Goal: Check status: Check status

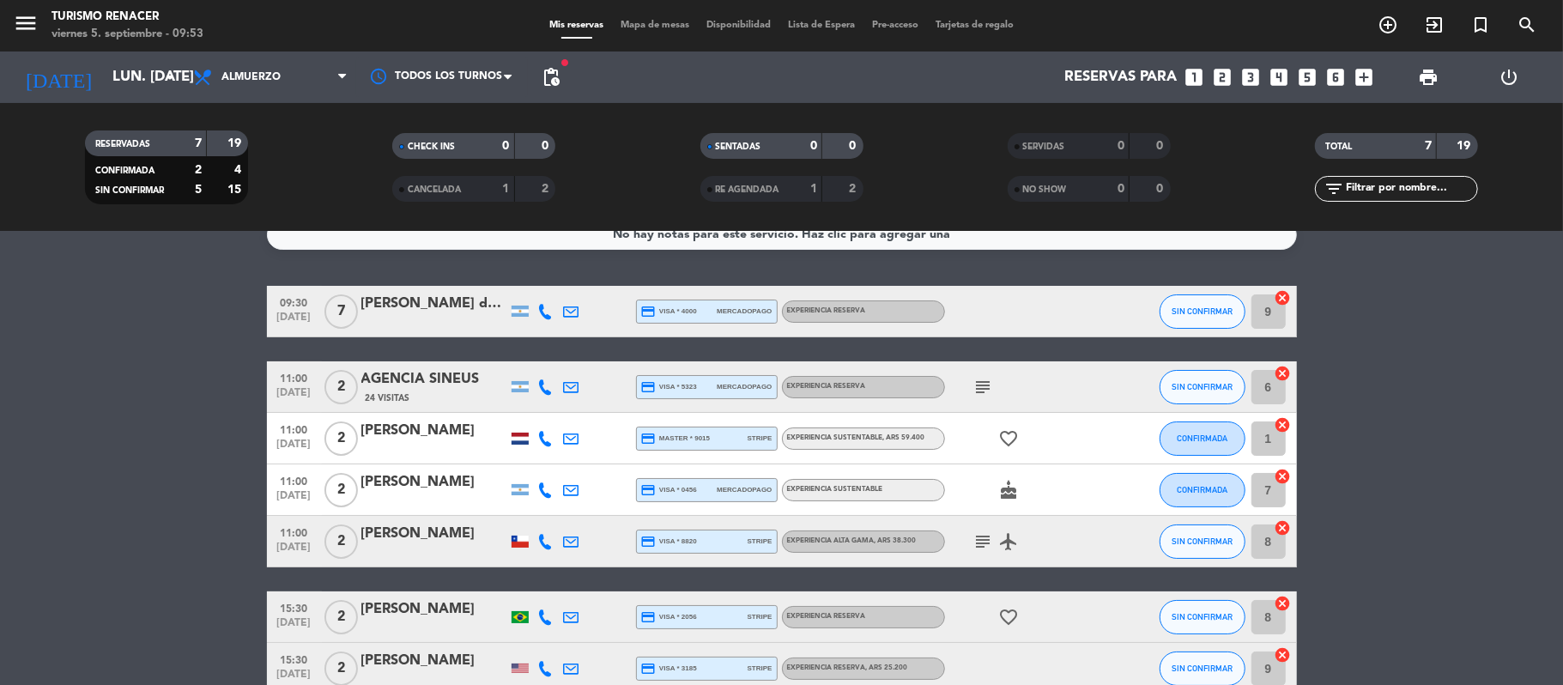
scroll to position [19, 0]
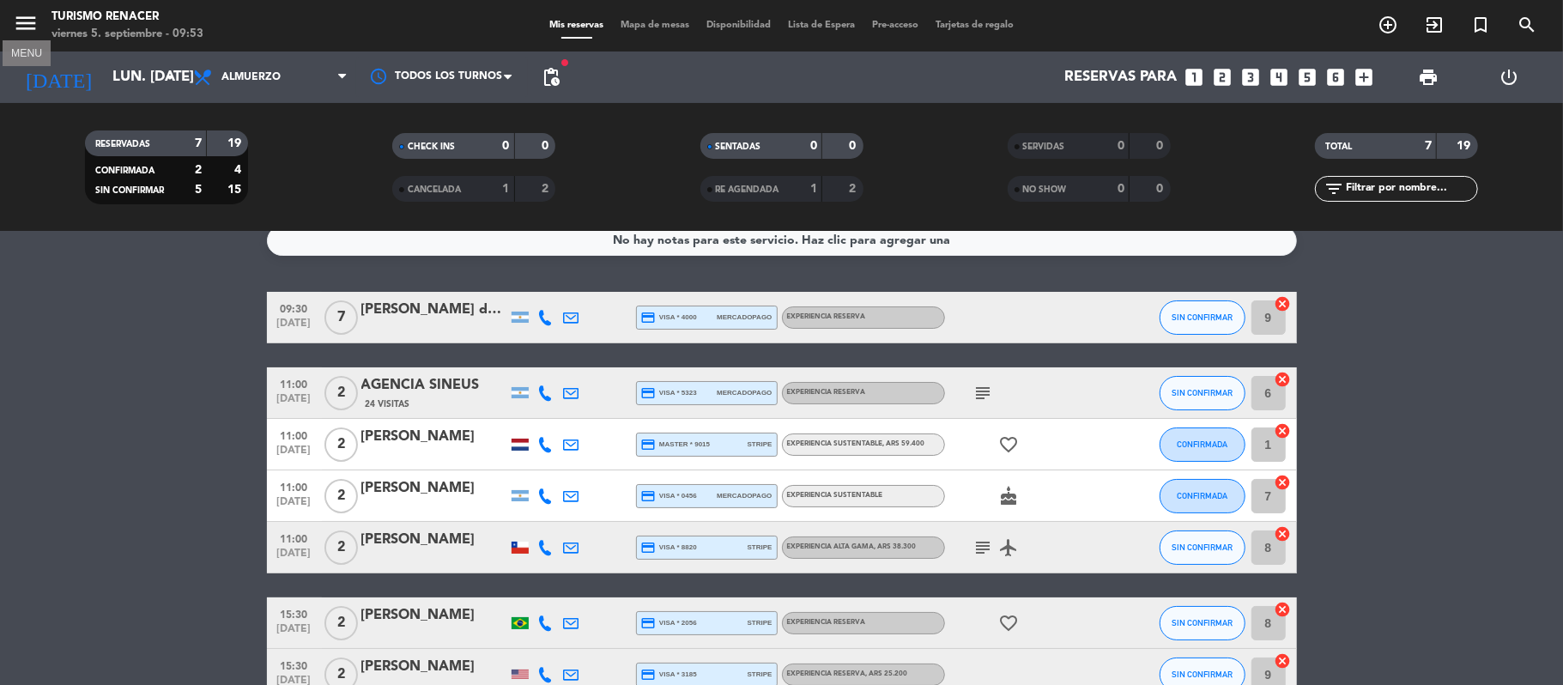
click at [25, 15] on icon "menu" at bounding box center [26, 23] width 26 height 26
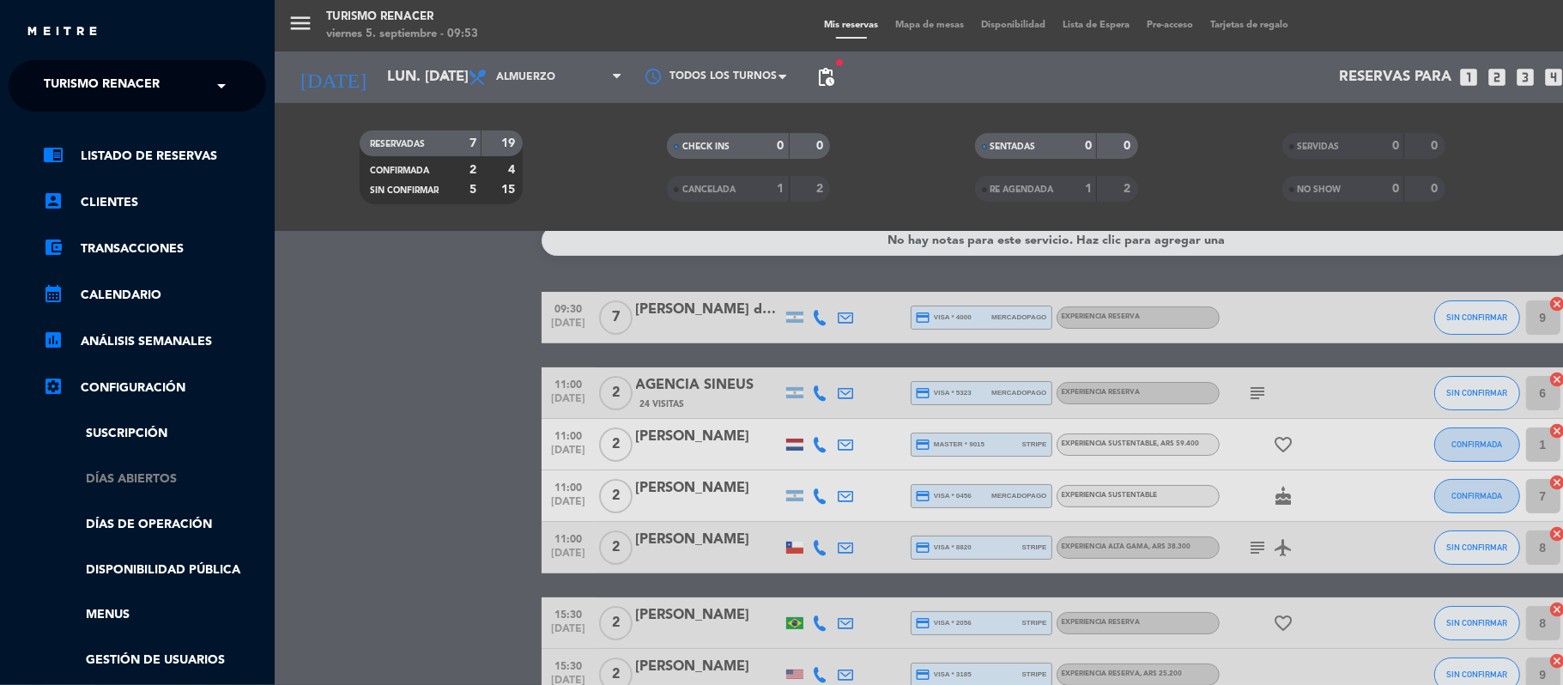
click at [161, 474] on link "Días abiertos" at bounding box center [154, 480] width 223 height 20
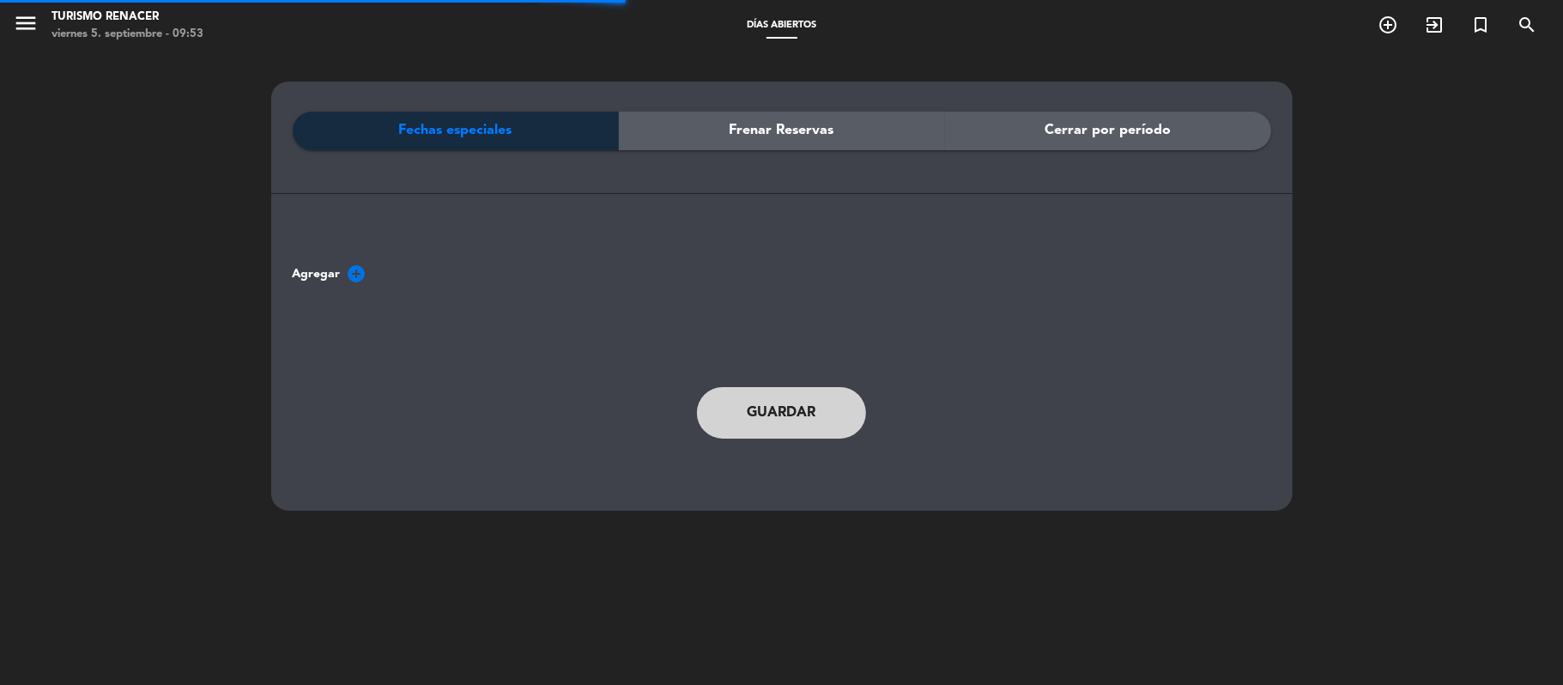
click at [753, 130] on span "Frenar Reservas" at bounding box center [782, 130] width 105 height 22
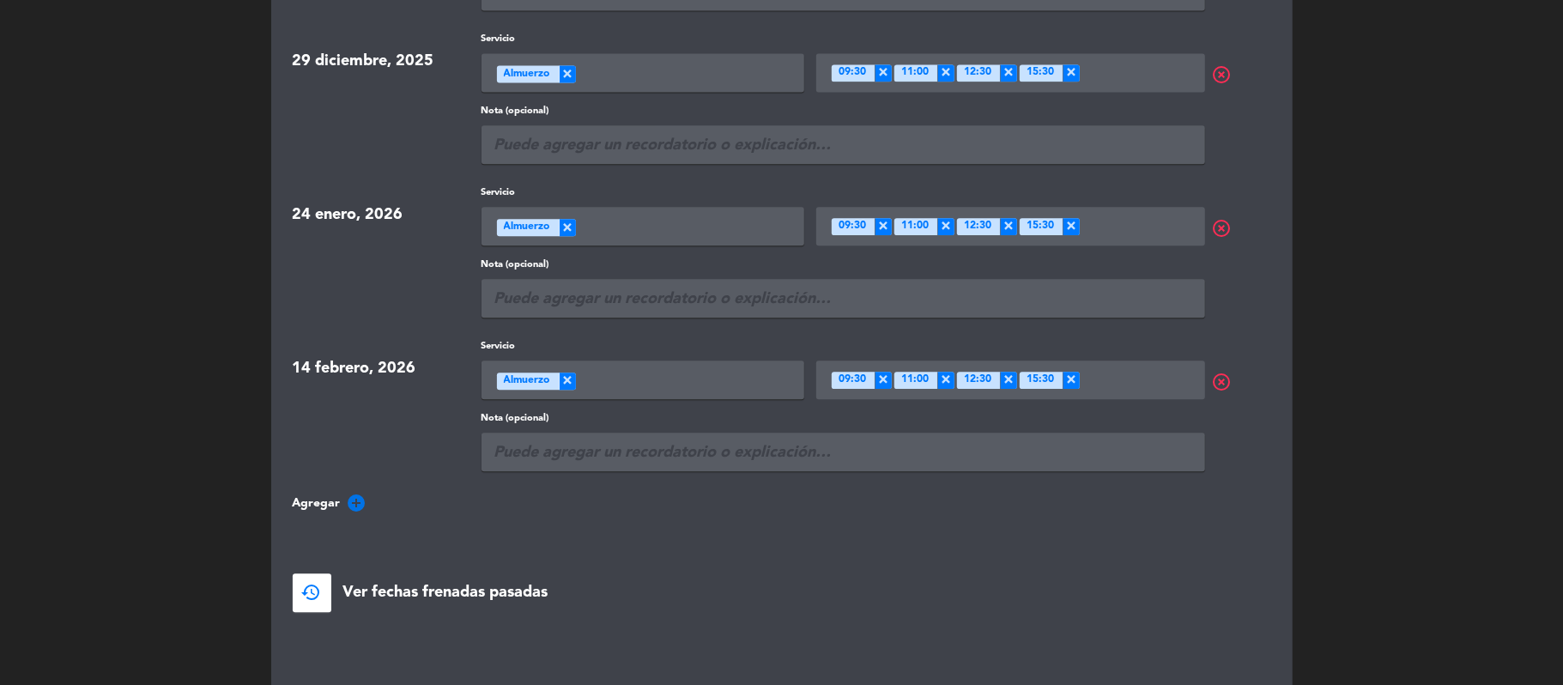
scroll to position [2970, 0]
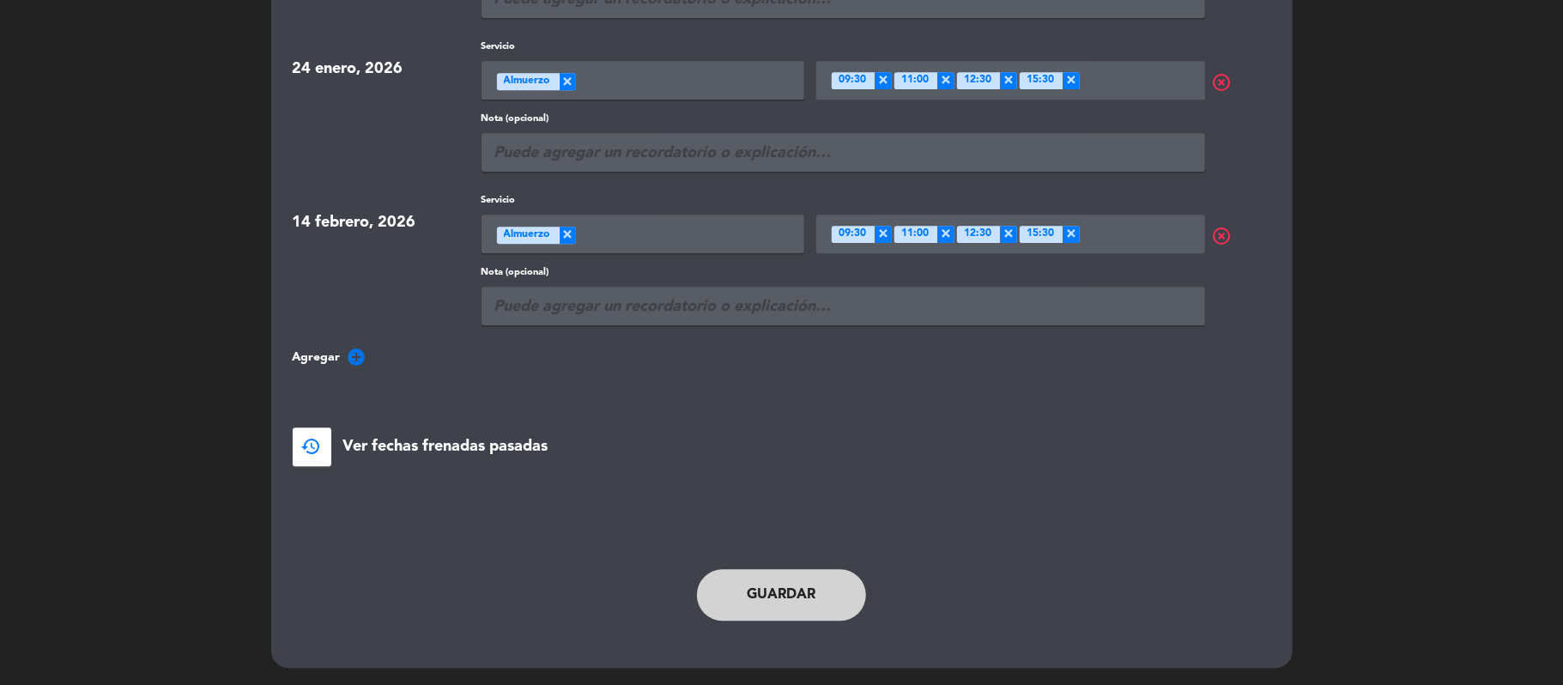
click at [759, 585] on button "Guardar" at bounding box center [782, 595] width 170 height 52
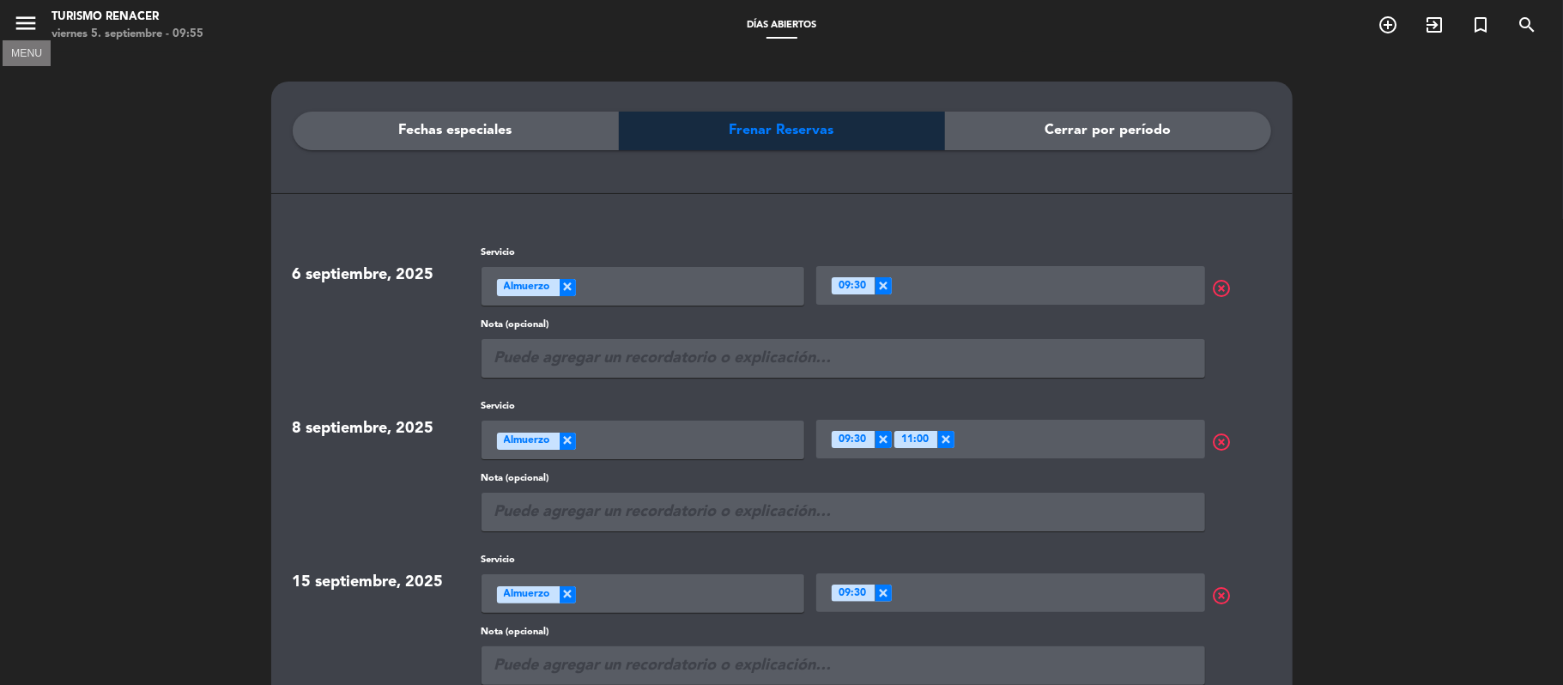
click at [26, 36] on button "menu" at bounding box center [26, 26] width 26 height 32
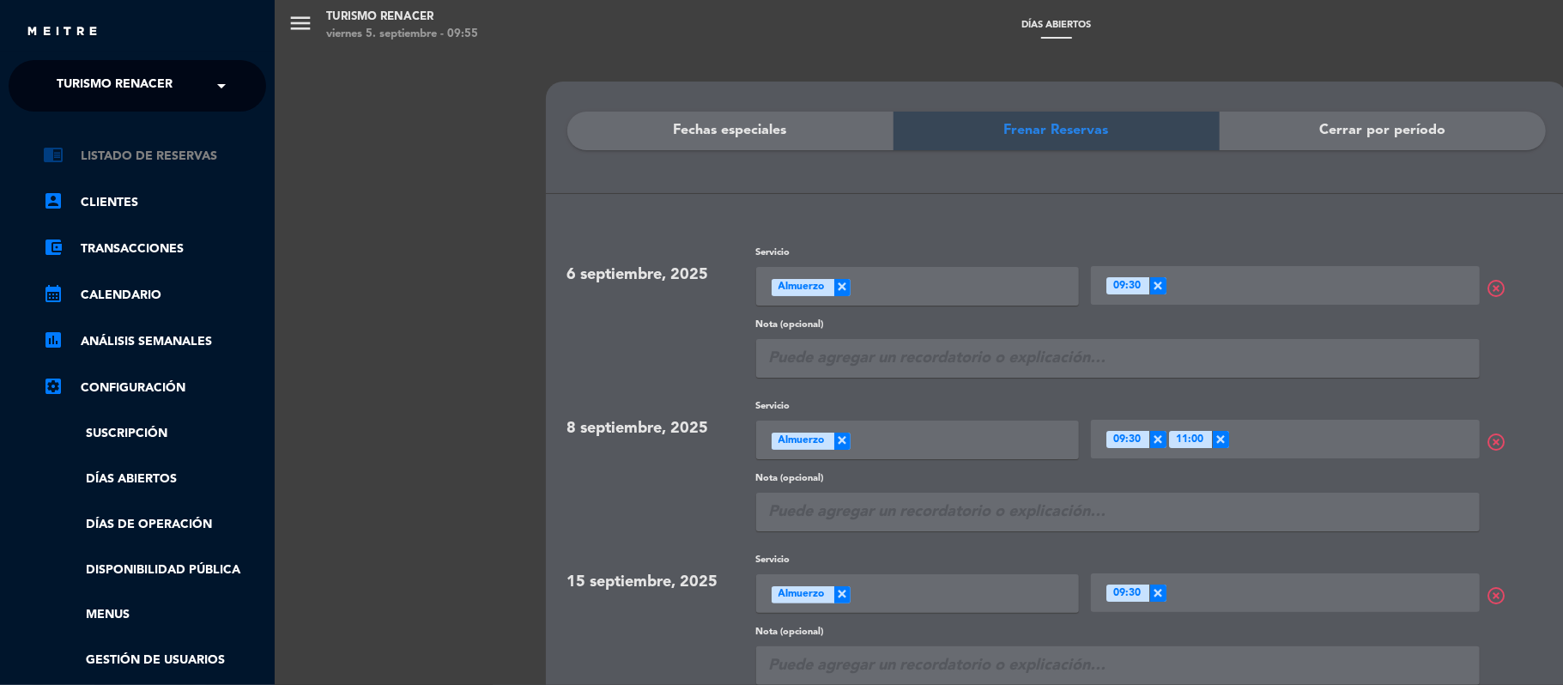
click at [179, 152] on link "chrome_reader_mode Listado de Reservas" at bounding box center [154, 156] width 223 height 21
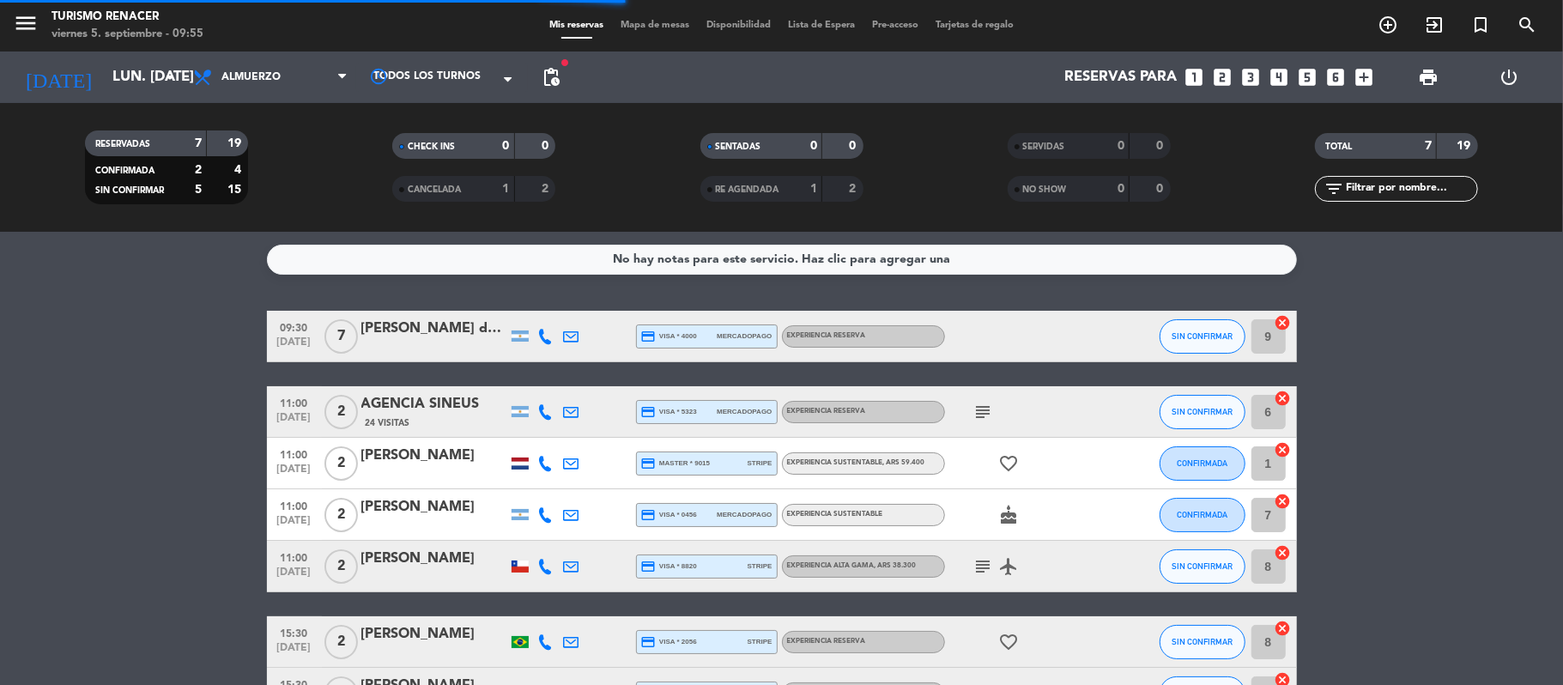
click at [136, 97] on div "[DATE] lun. [DATE] arrow_drop_down" at bounding box center [99, 78] width 172 height 52
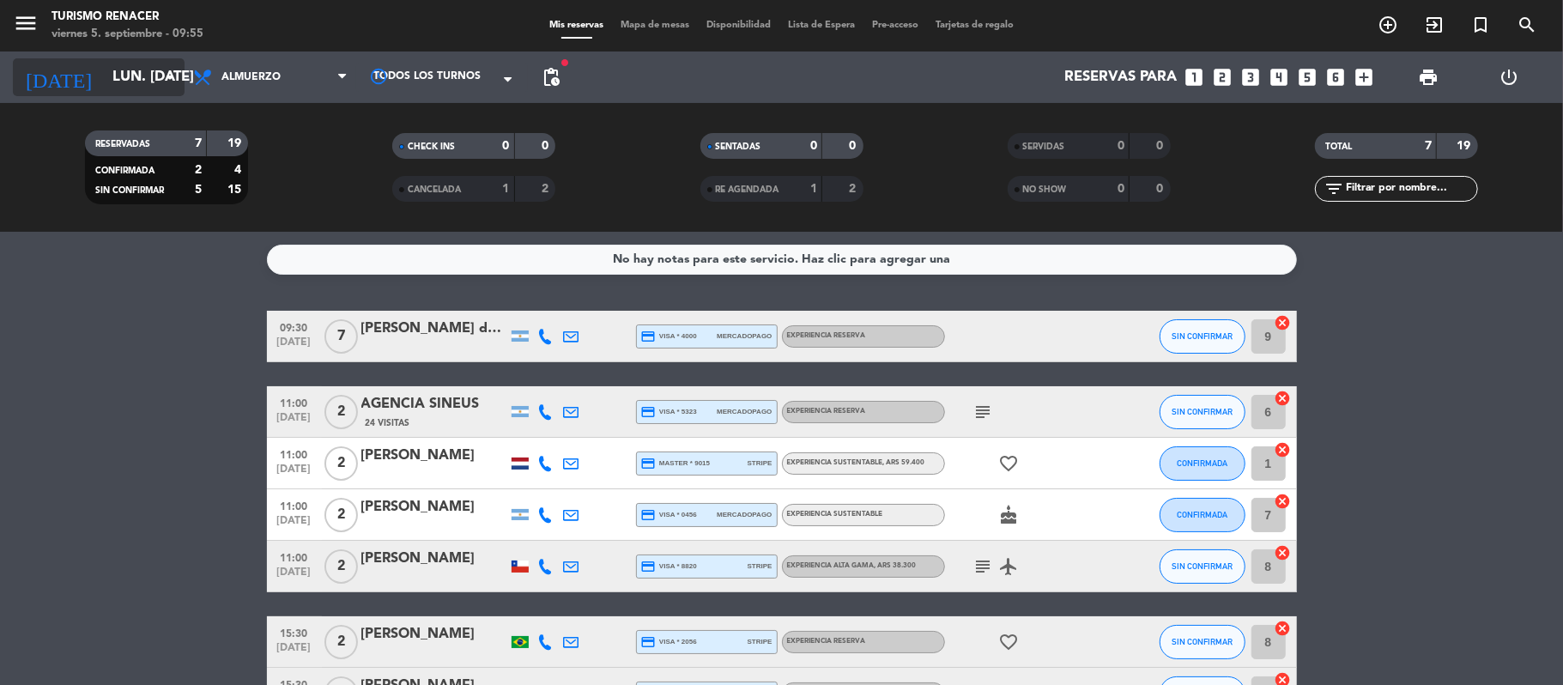
click at [149, 87] on input "lun. [DATE]" at bounding box center [196, 77] width 185 height 33
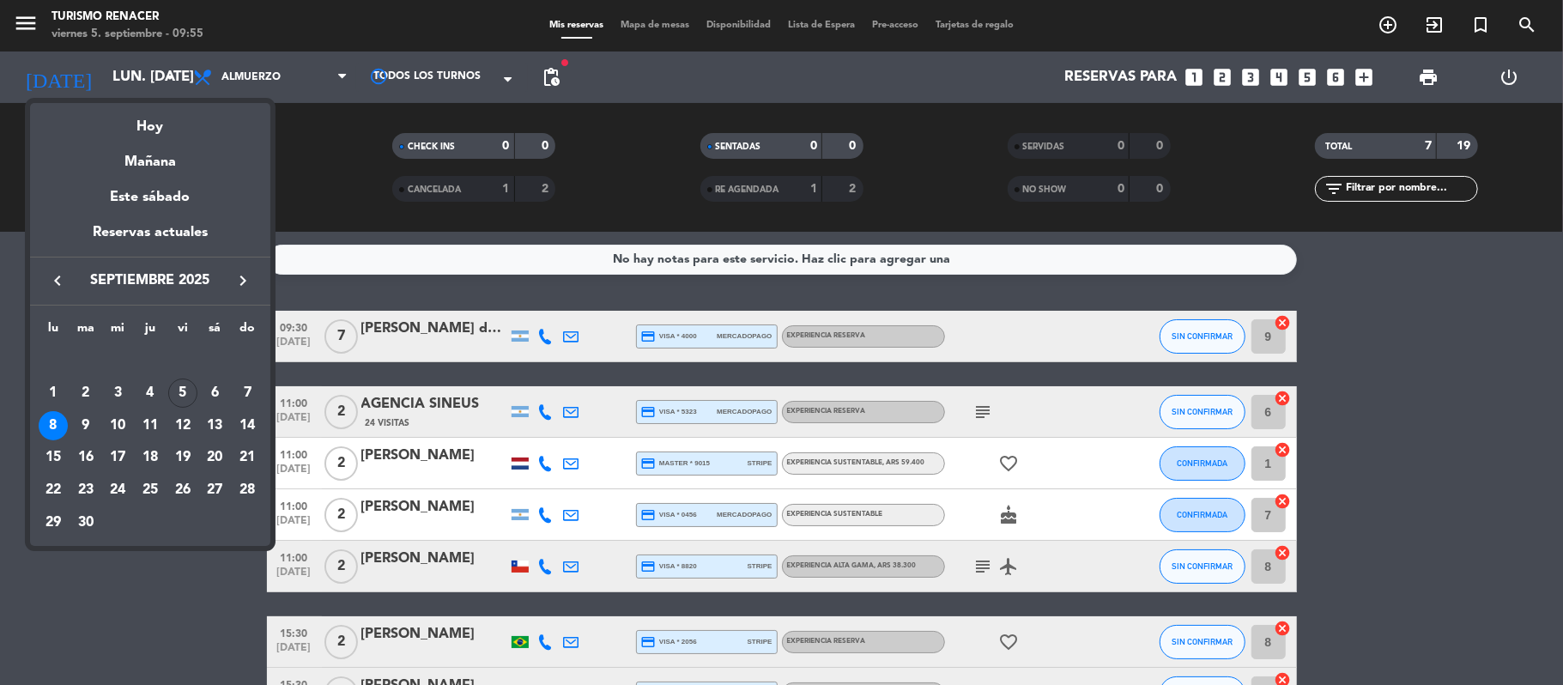
click at [173, 663] on div at bounding box center [781, 342] width 1563 height 685
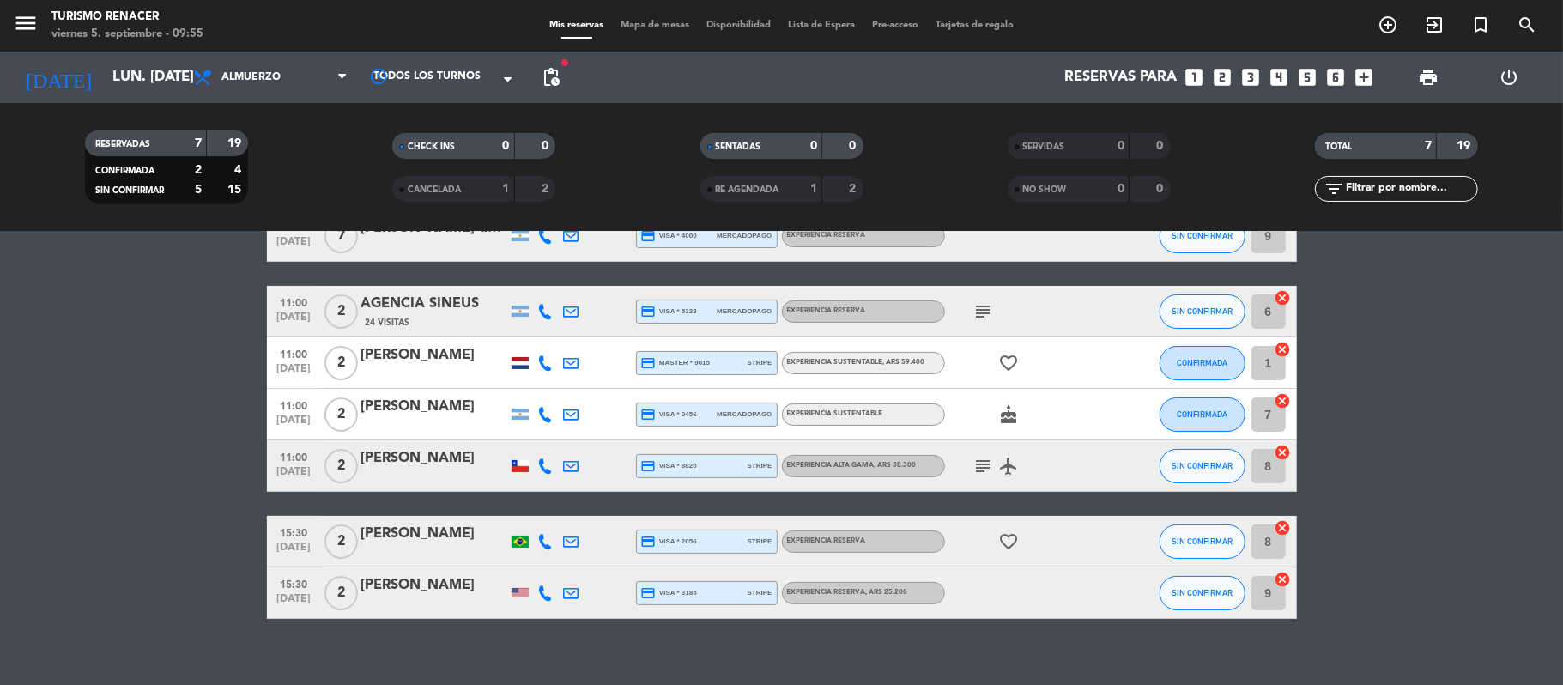
scroll to position [101, 0]
click at [979, 464] on icon "subject" at bounding box center [984, 465] width 21 height 21
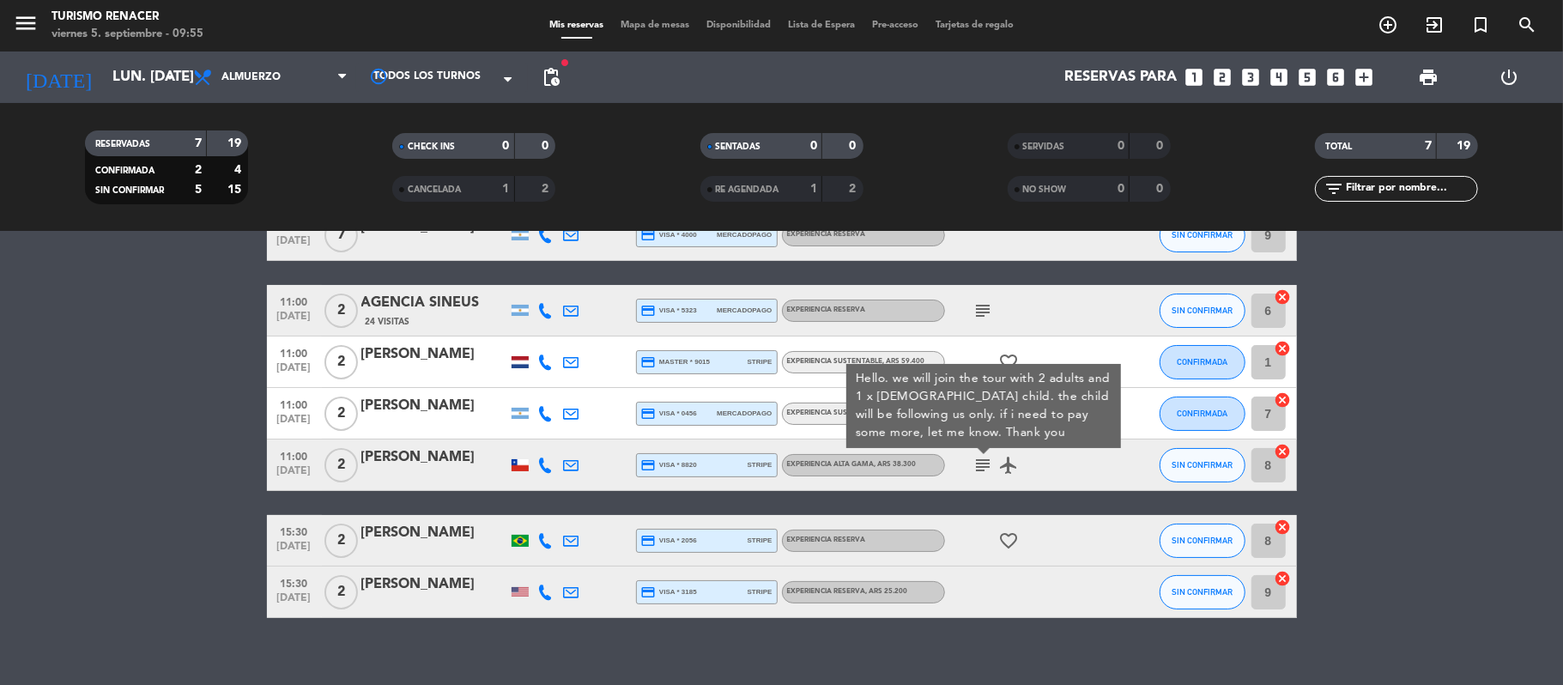
click at [196, 448] on bookings-row "09:30 [DATE] 7 [PERSON_NAME] dos [PERSON_NAME] credit_card visa * 4000 mercadop…" at bounding box center [781, 413] width 1563 height 409
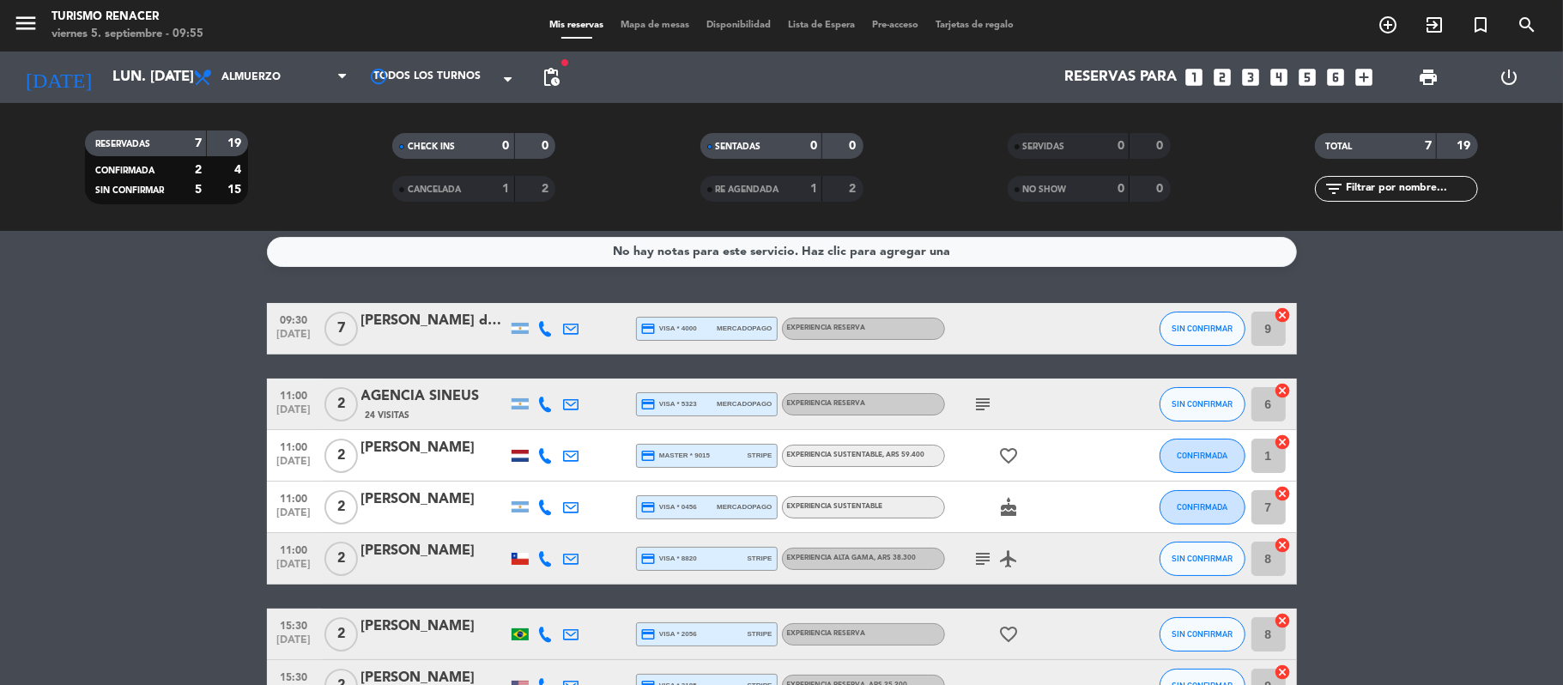
scroll to position [0, 0]
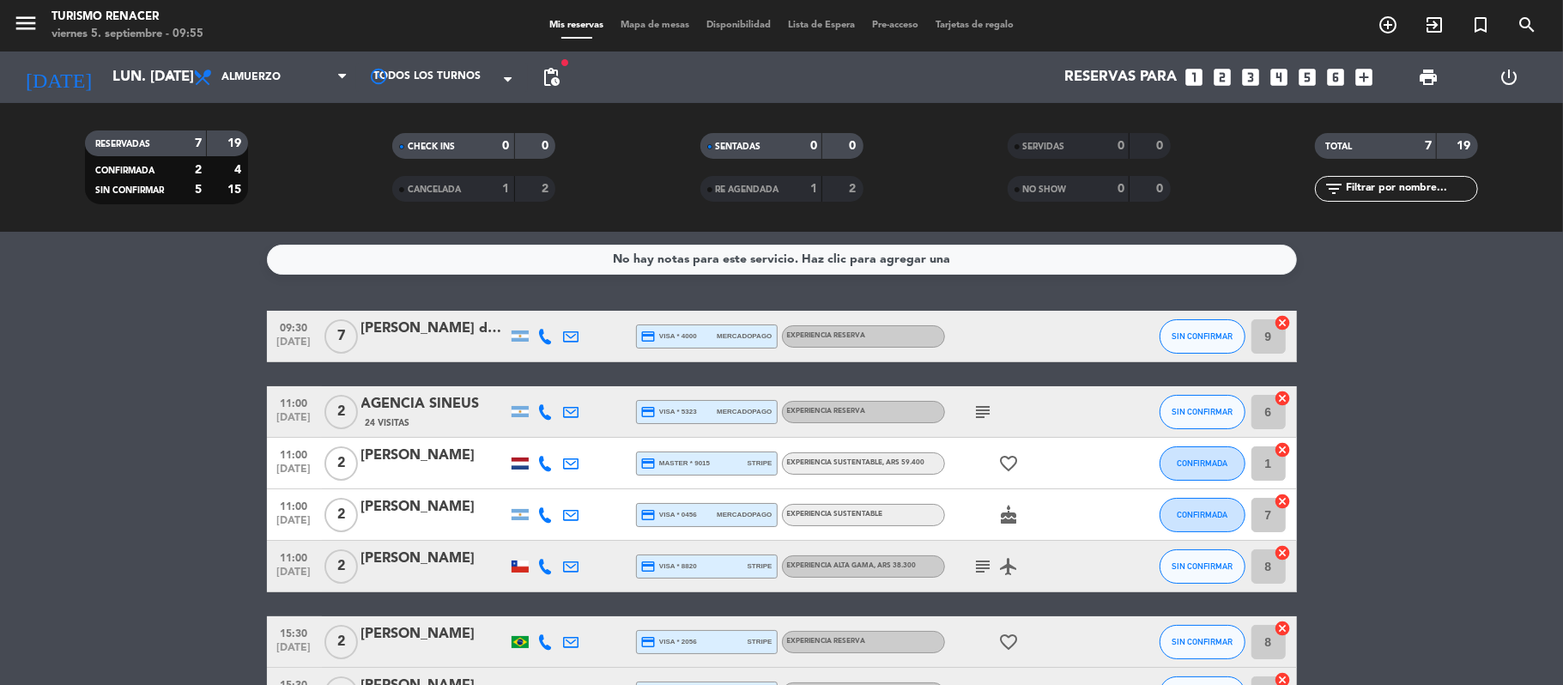
click at [544, 340] on icon at bounding box center [545, 336] width 15 height 15
click at [568, 340] on icon at bounding box center [571, 336] width 15 height 15
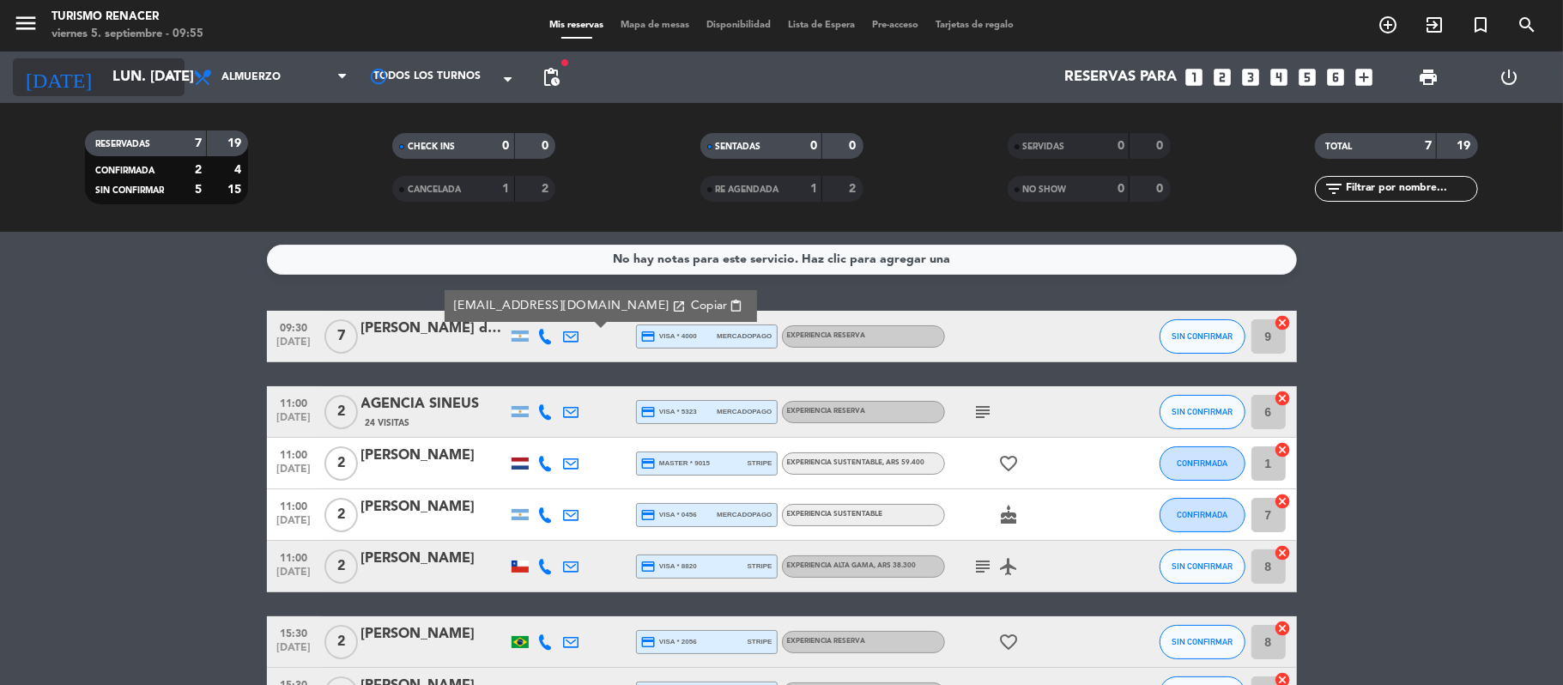
click at [165, 88] on input "lun. [DATE]" at bounding box center [196, 77] width 185 height 33
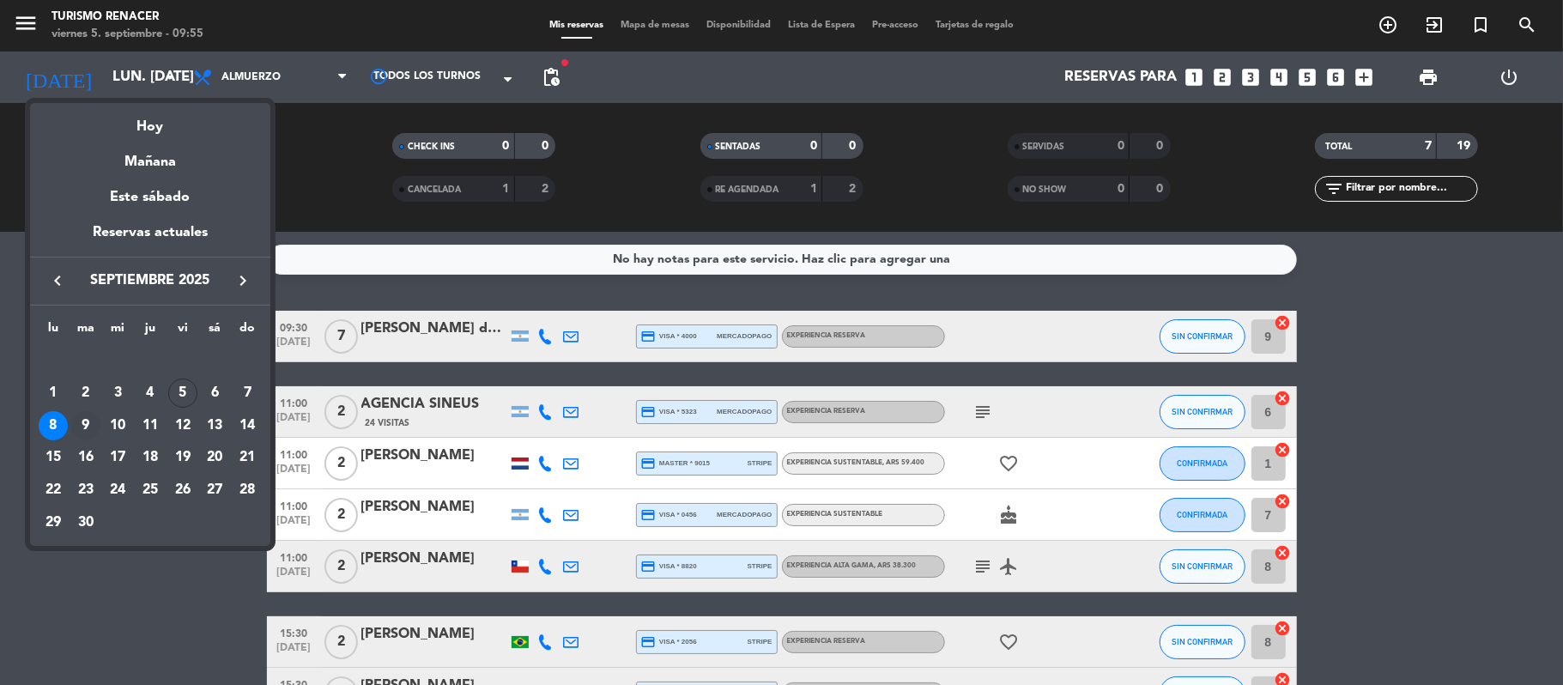
click at [87, 419] on div "9" at bounding box center [85, 425] width 29 height 29
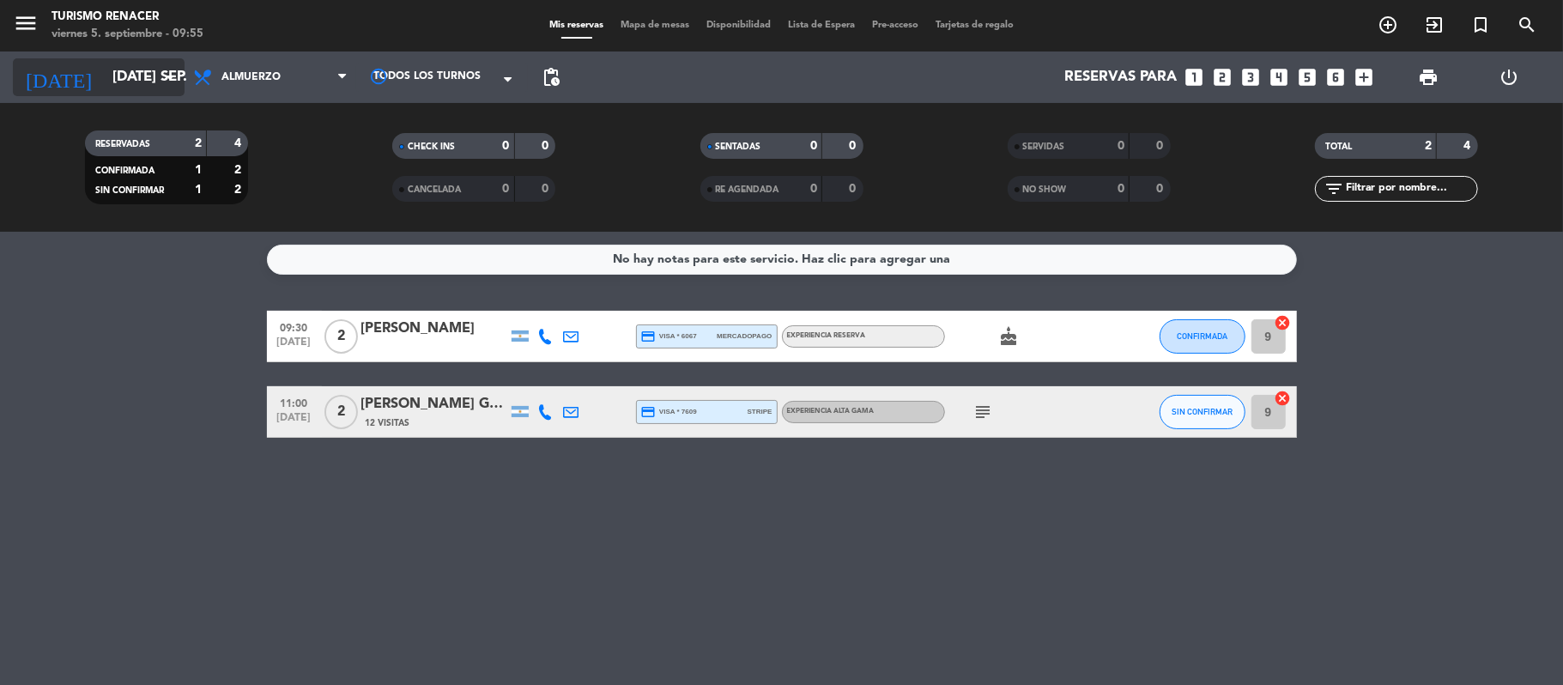
click at [136, 69] on input "[DATE] sep." at bounding box center [196, 77] width 185 height 33
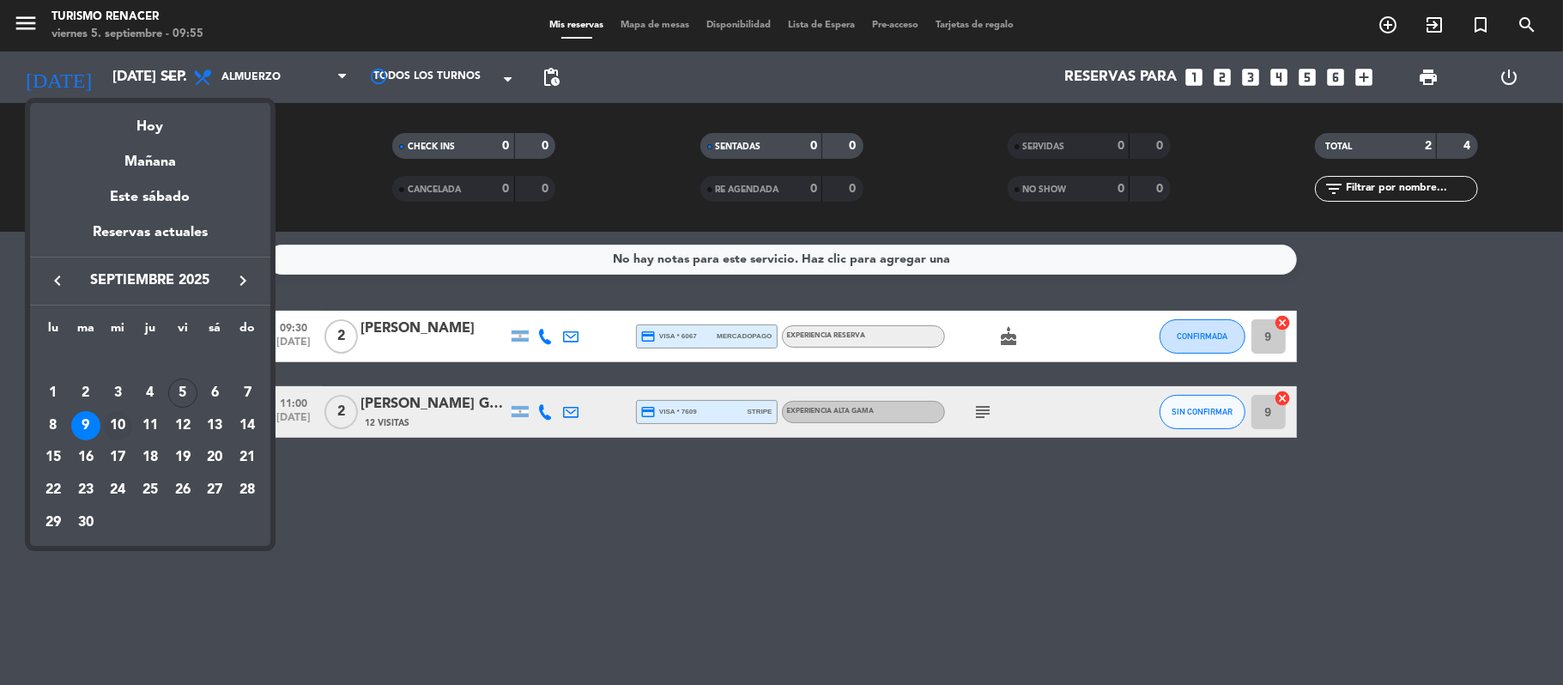
click at [120, 424] on div "10" at bounding box center [117, 425] width 29 height 29
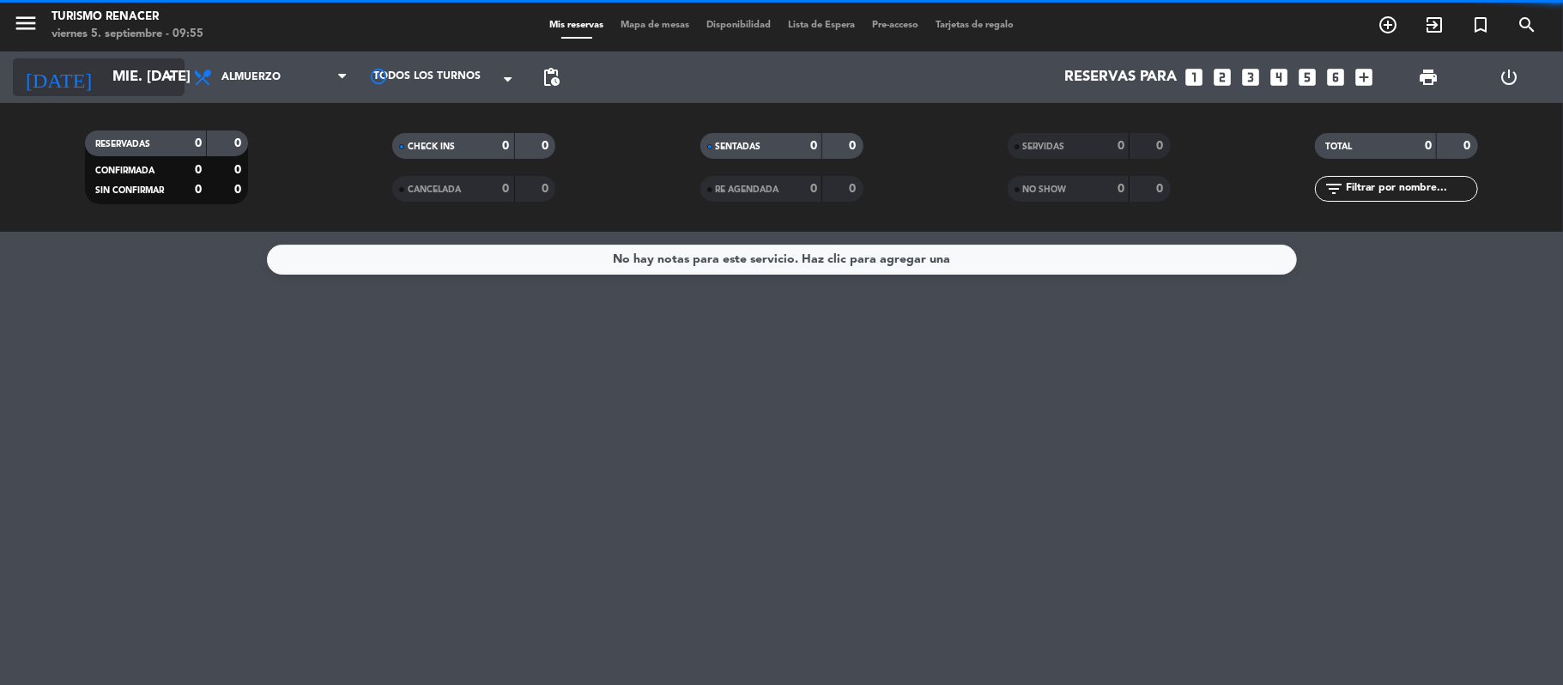
click at [131, 86] on input "mié. [DATE]" at bounding box center [196, 77] width 185 height 33
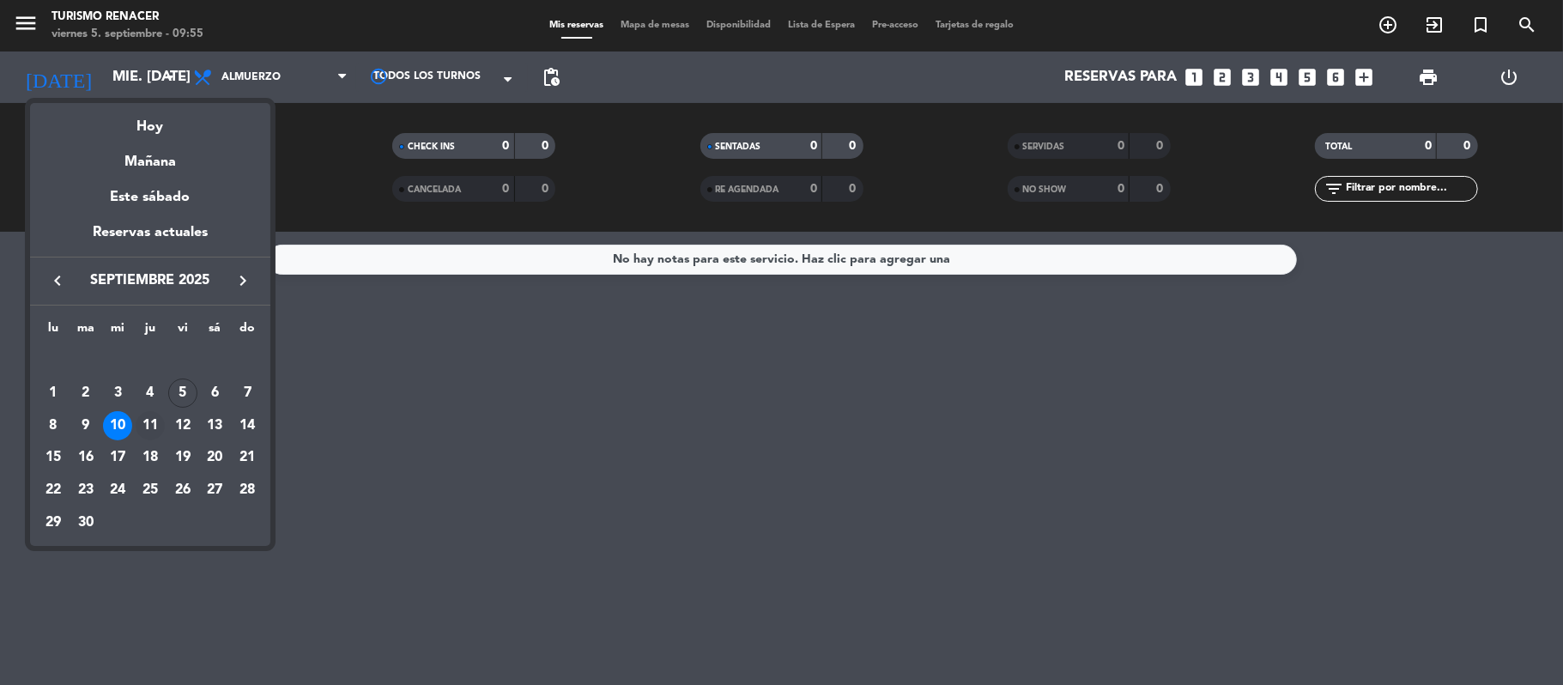
click at [153, 426] on div "11" at bounding box center [150, 425] width 29 height 29
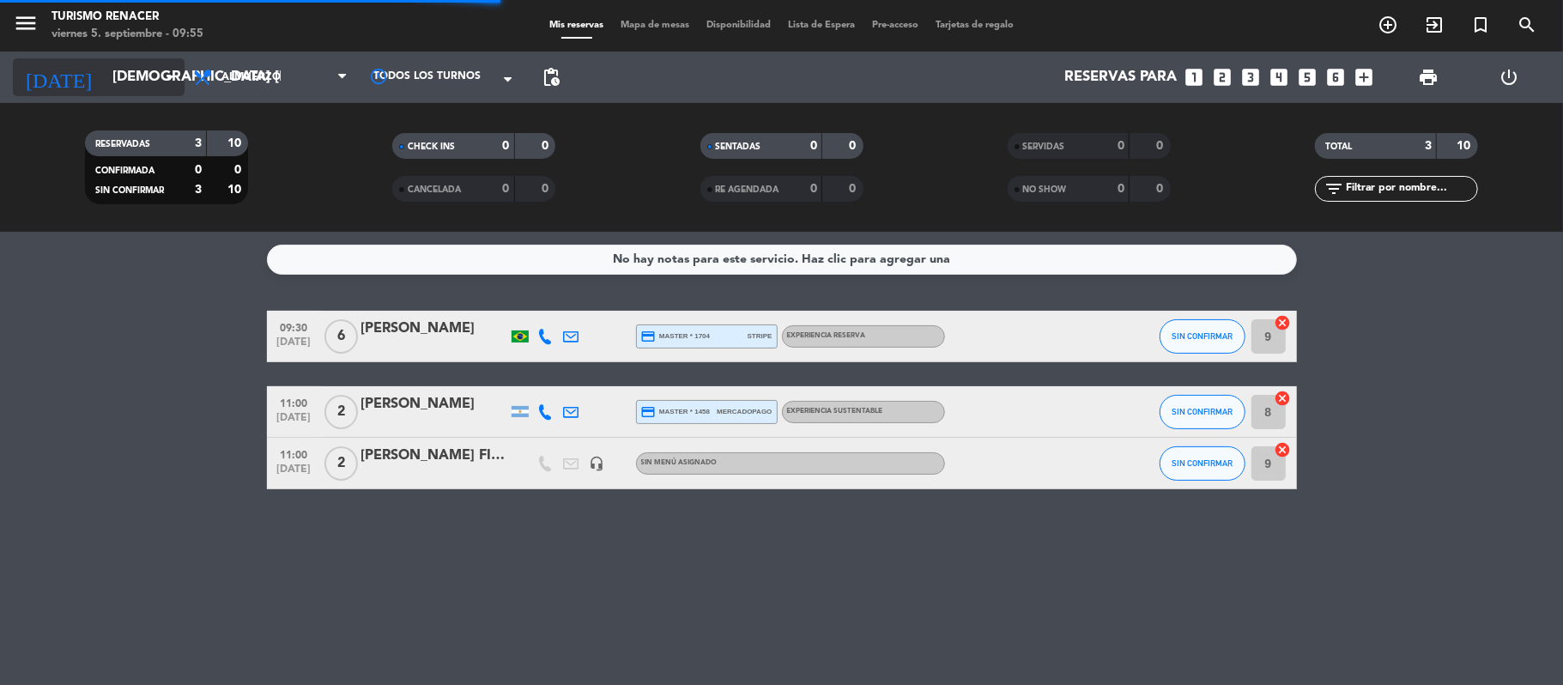
click at [124, 66] on input "[DEMOGRAPHIC_DATA] [DATE]" at bounding box center [196, 77] width 185 height 33
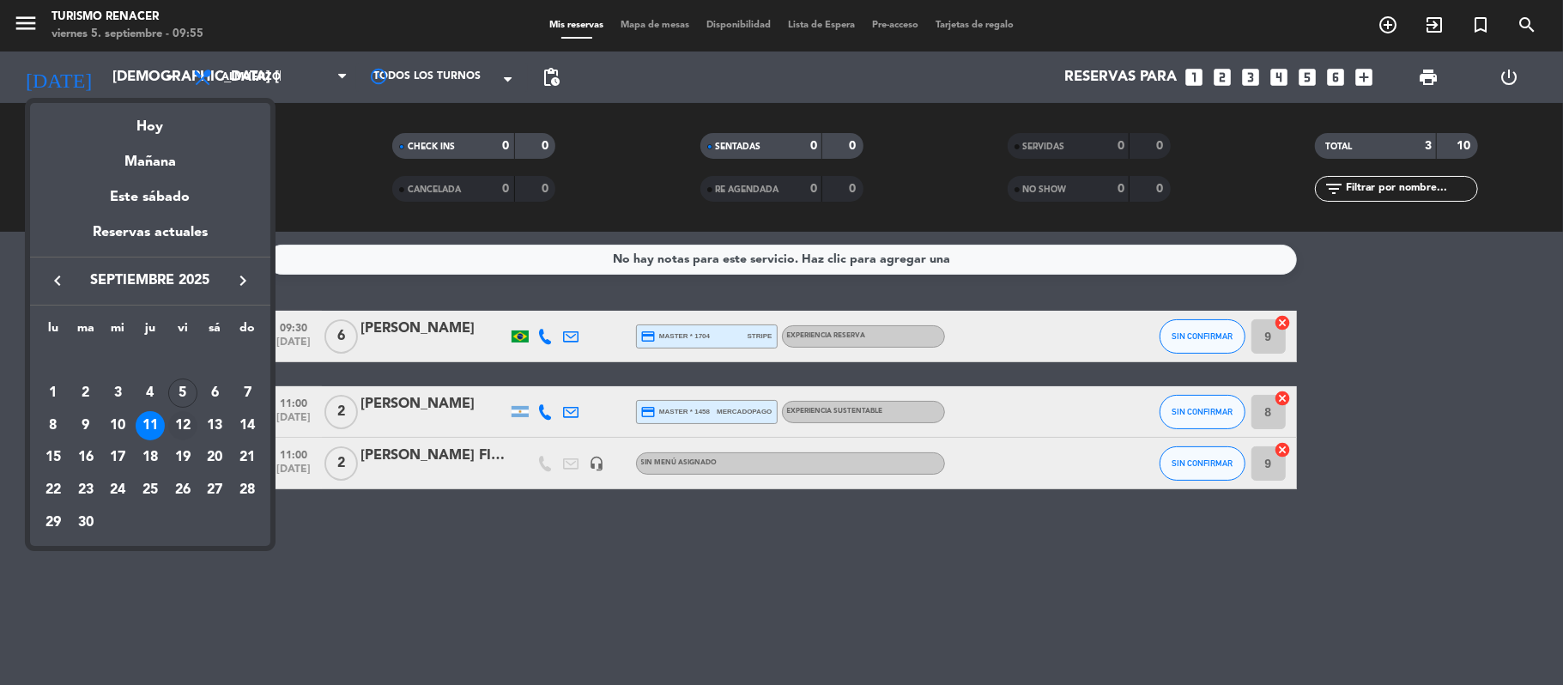
click at [180, 431] on div "12" at bounding box center [182, 425] width 29 height 29
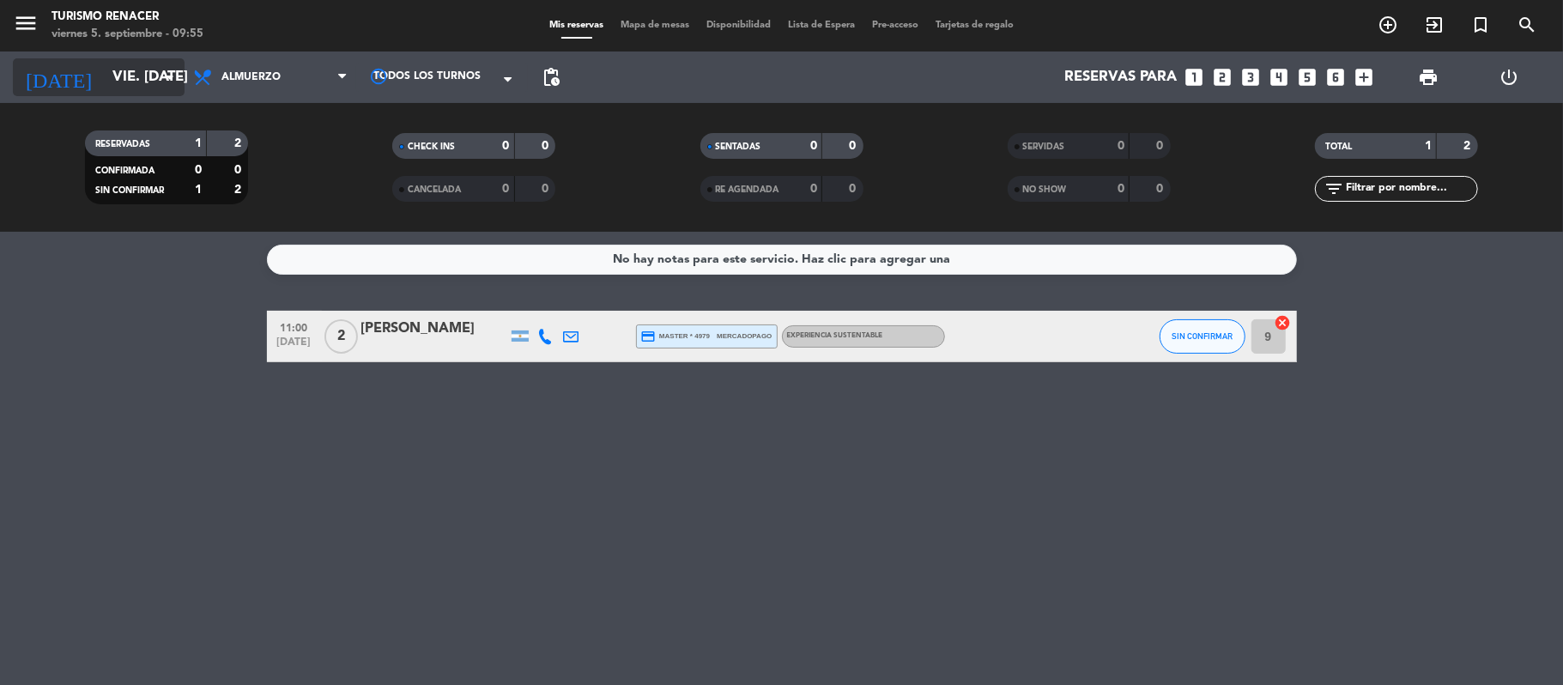
click at [129, 79] on input "vie. [DATE]" at bounding box center [196, 77] width 185 height 33
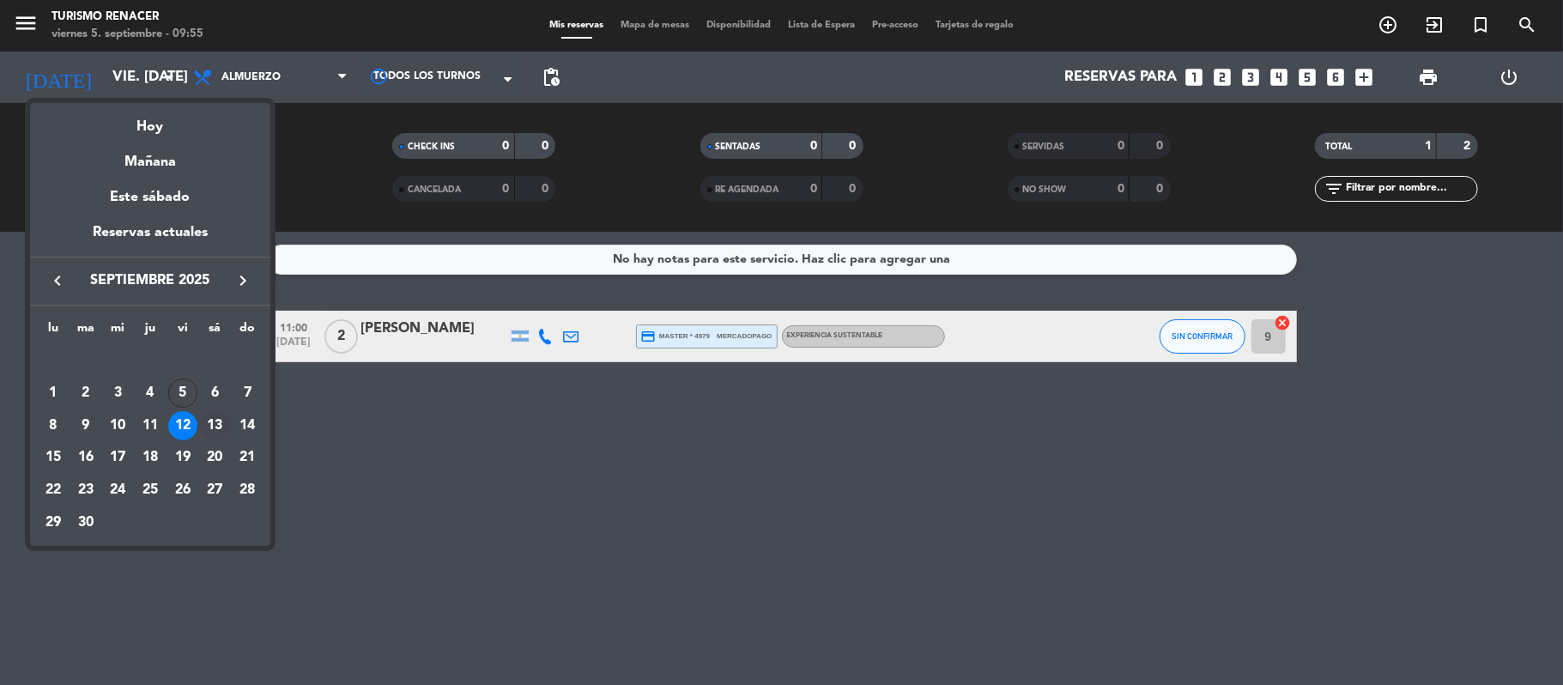
click at [221, 423] on div "13" at bounding box center [214, 425] width 29 height 29
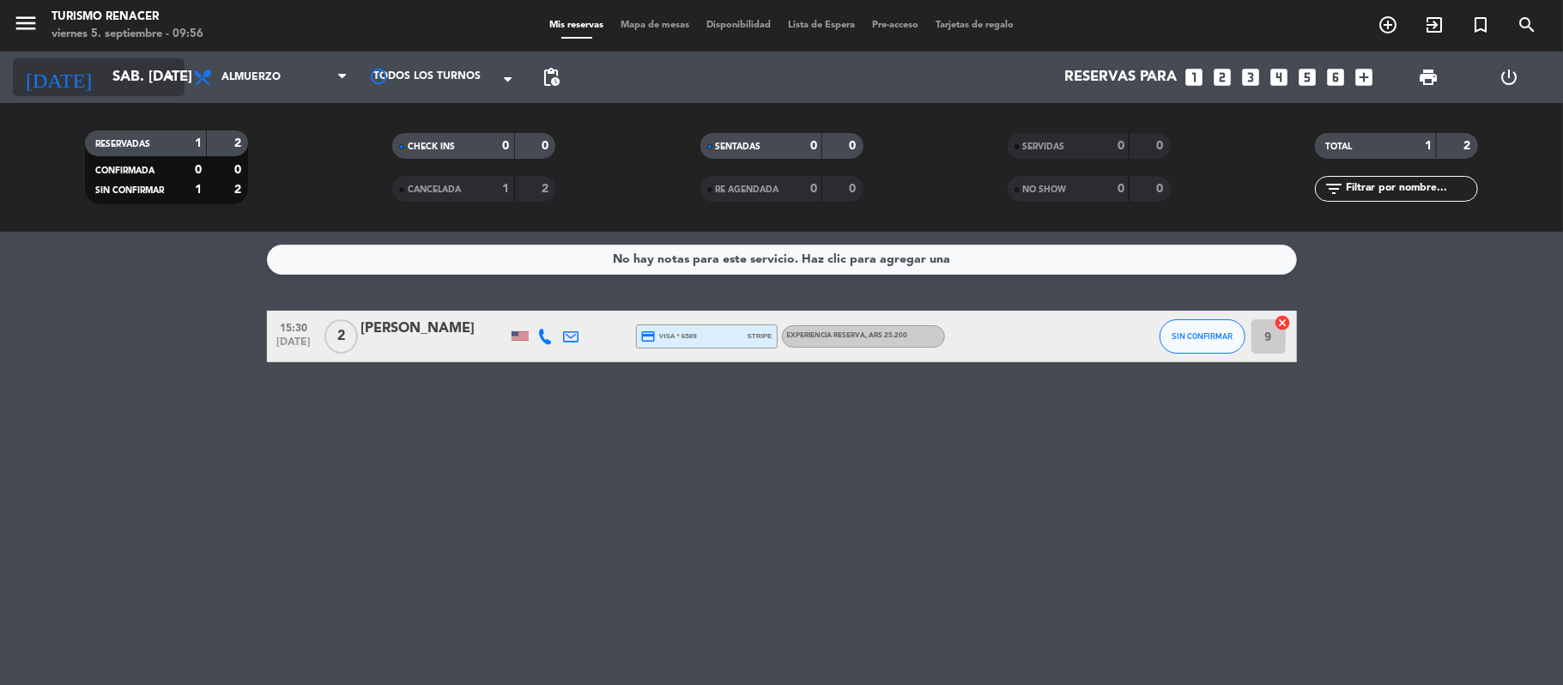
click at [145, 73] on input "sáb. [DATE]" at bounding box center [196, 77] width 185 height 33
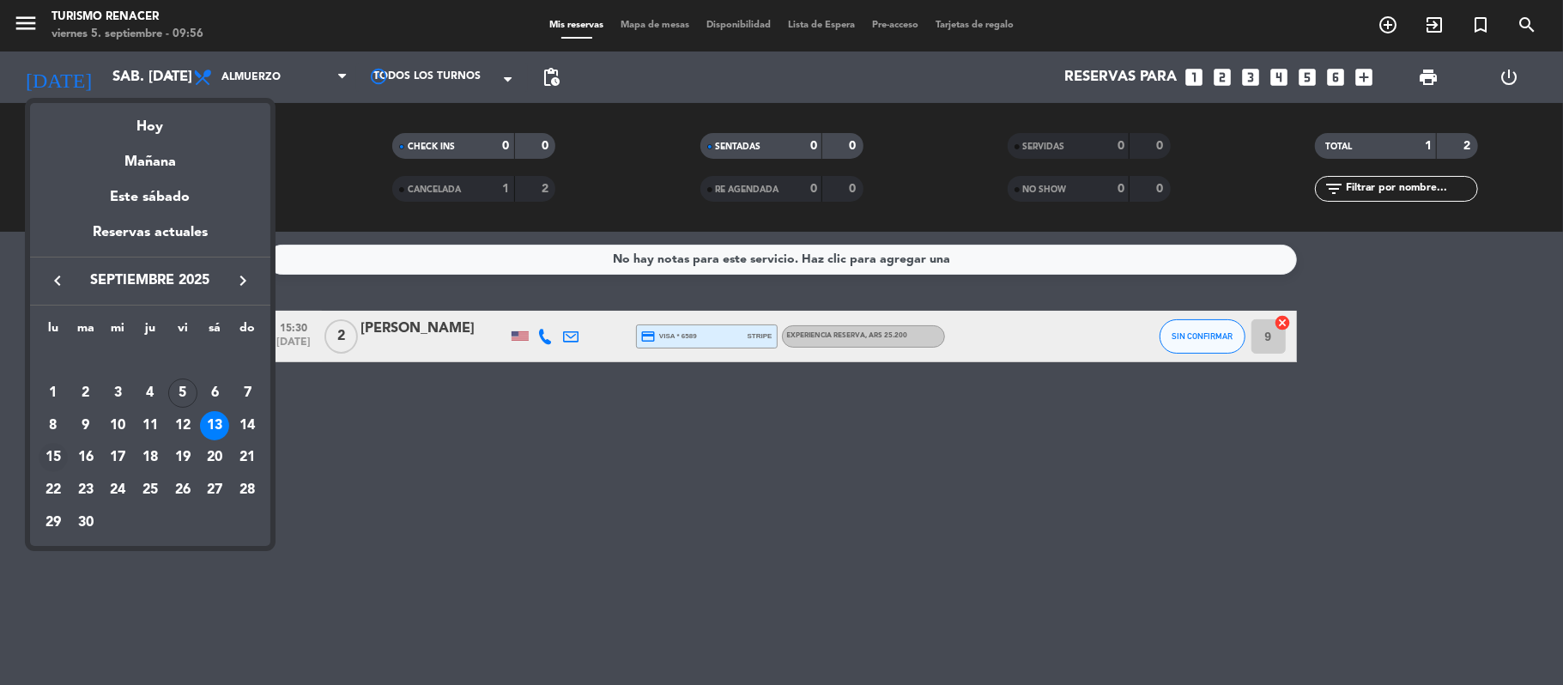
click at [53, 464] on div "15" at bounding box center [53, 457] width 29 height 29
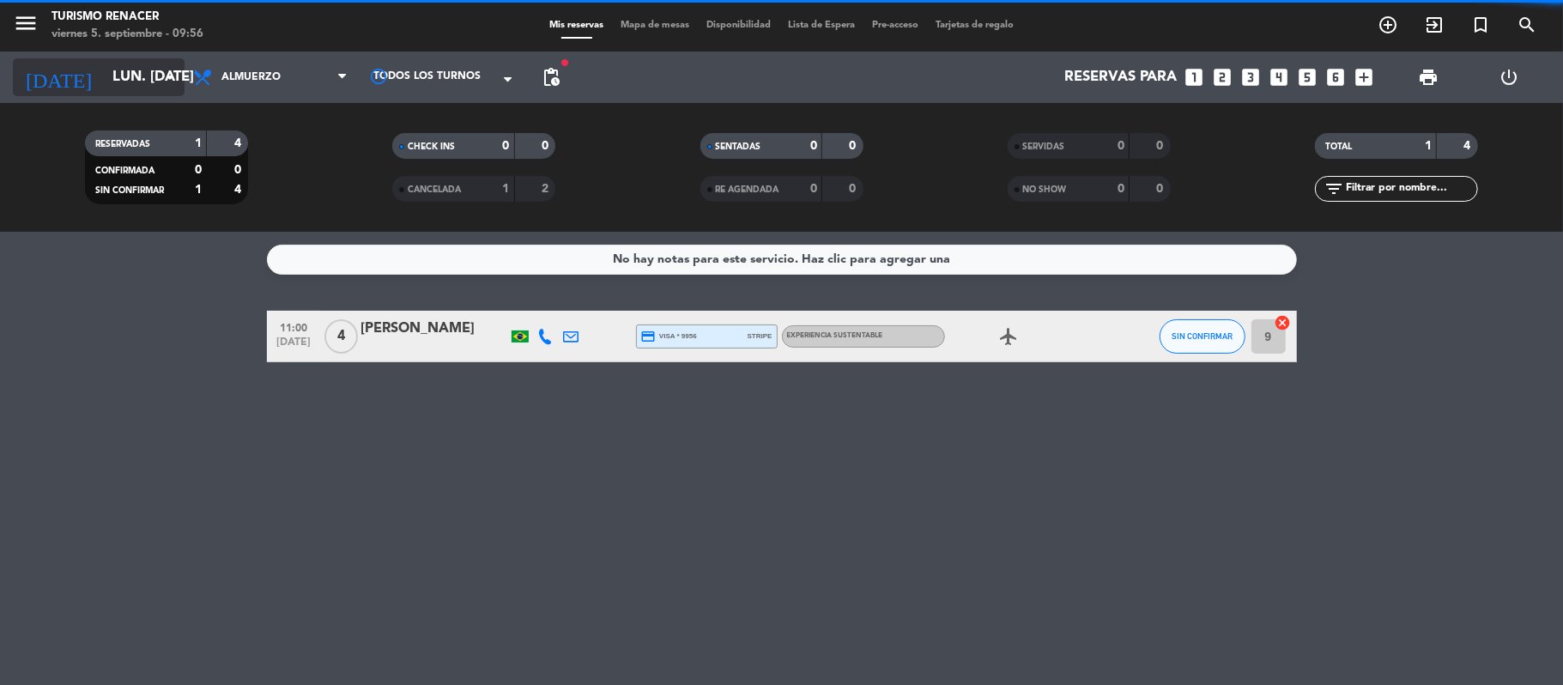
click at [130, 83] on input "lun. [DATE]" at bounding box center [196, 77] width 185 height 33
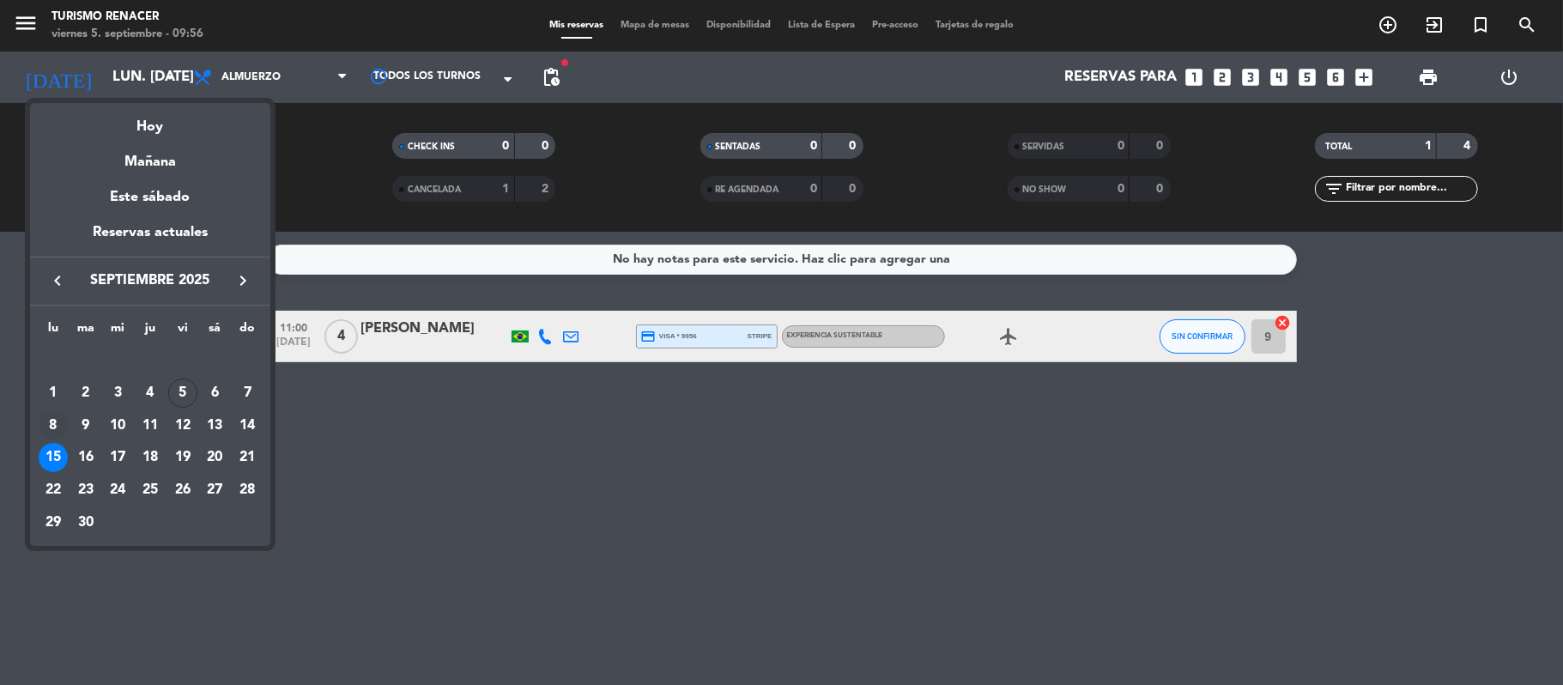
click at [52, 429] on div "8" at bounding box center [53, 425] width 29 height 29
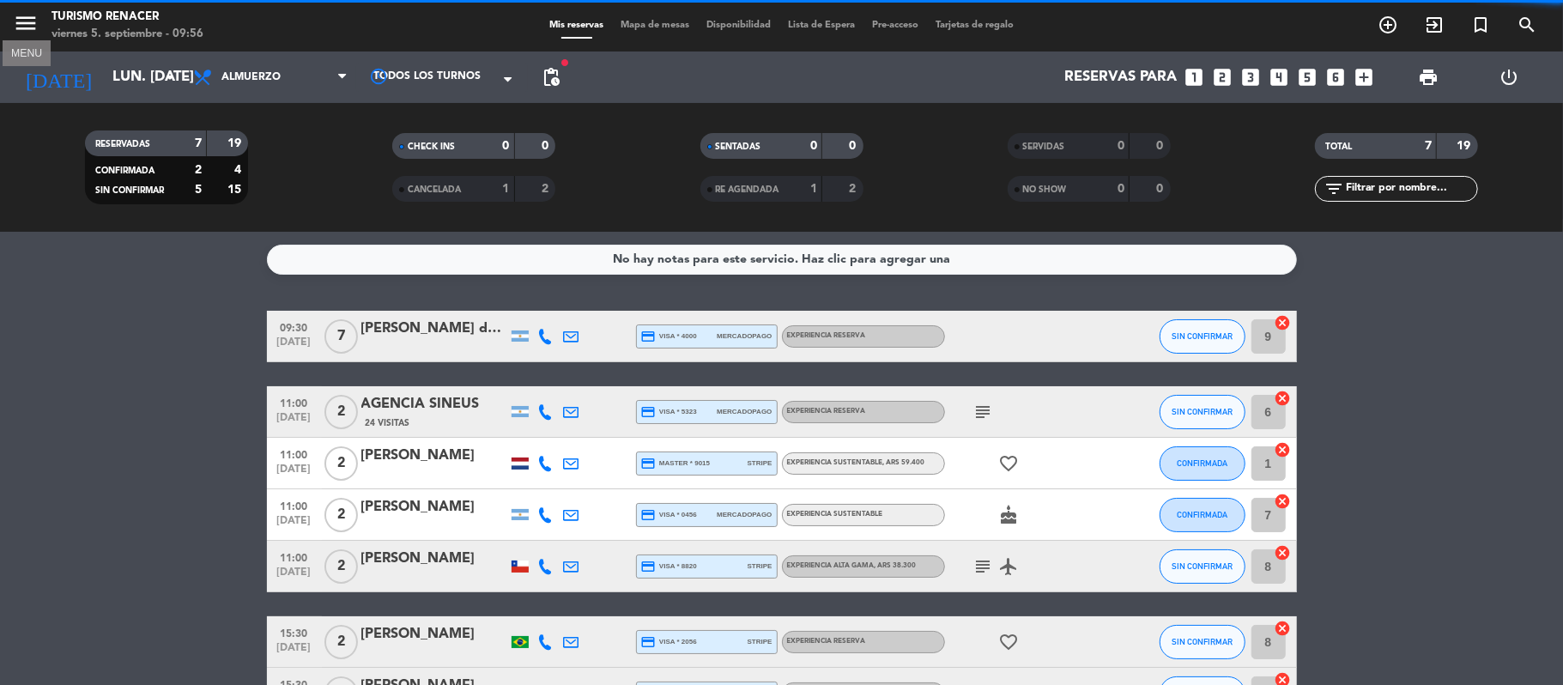
click at [34, 24] on icon "menu" at bounding box center [26, 23] width 26 height 26
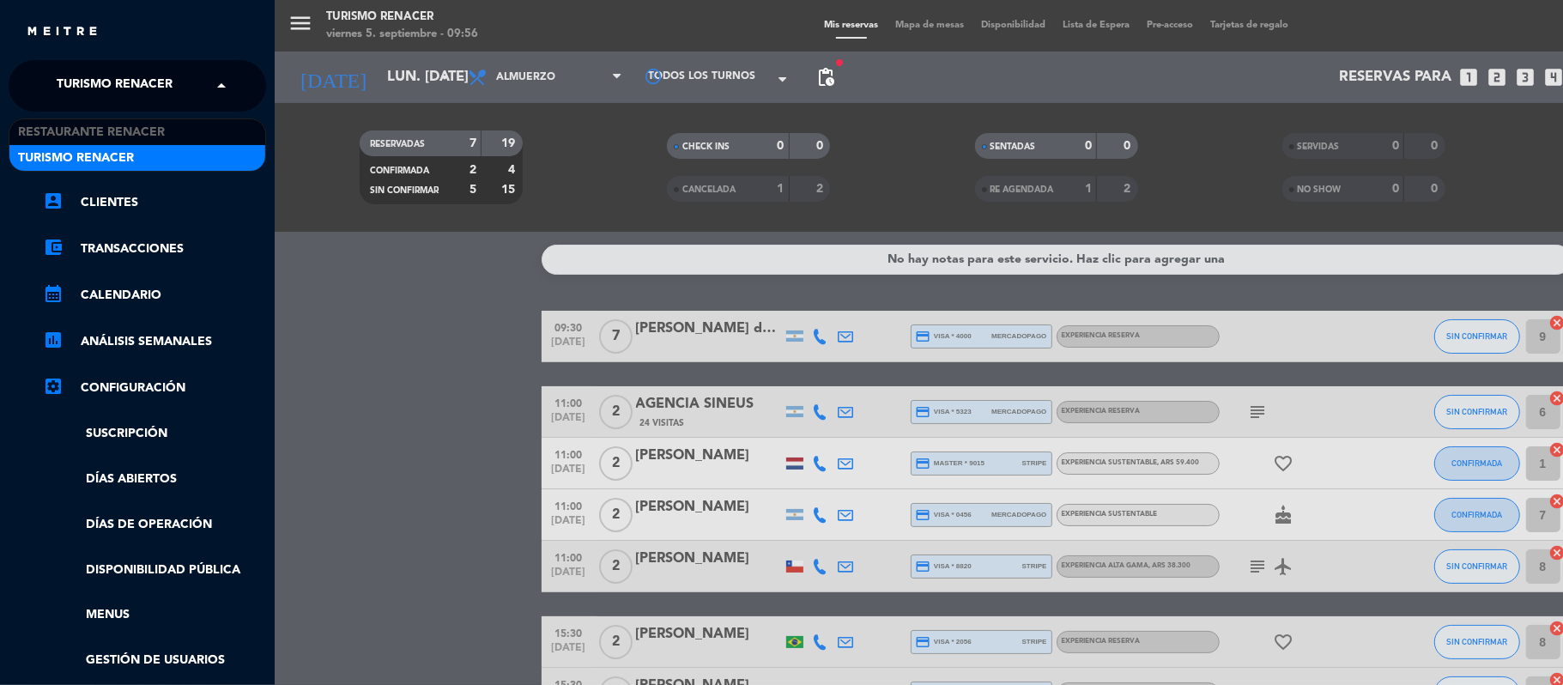
click at [142, 82] on span "Turismo Renacer" at bounding box center [115, 86] width 116 height 36
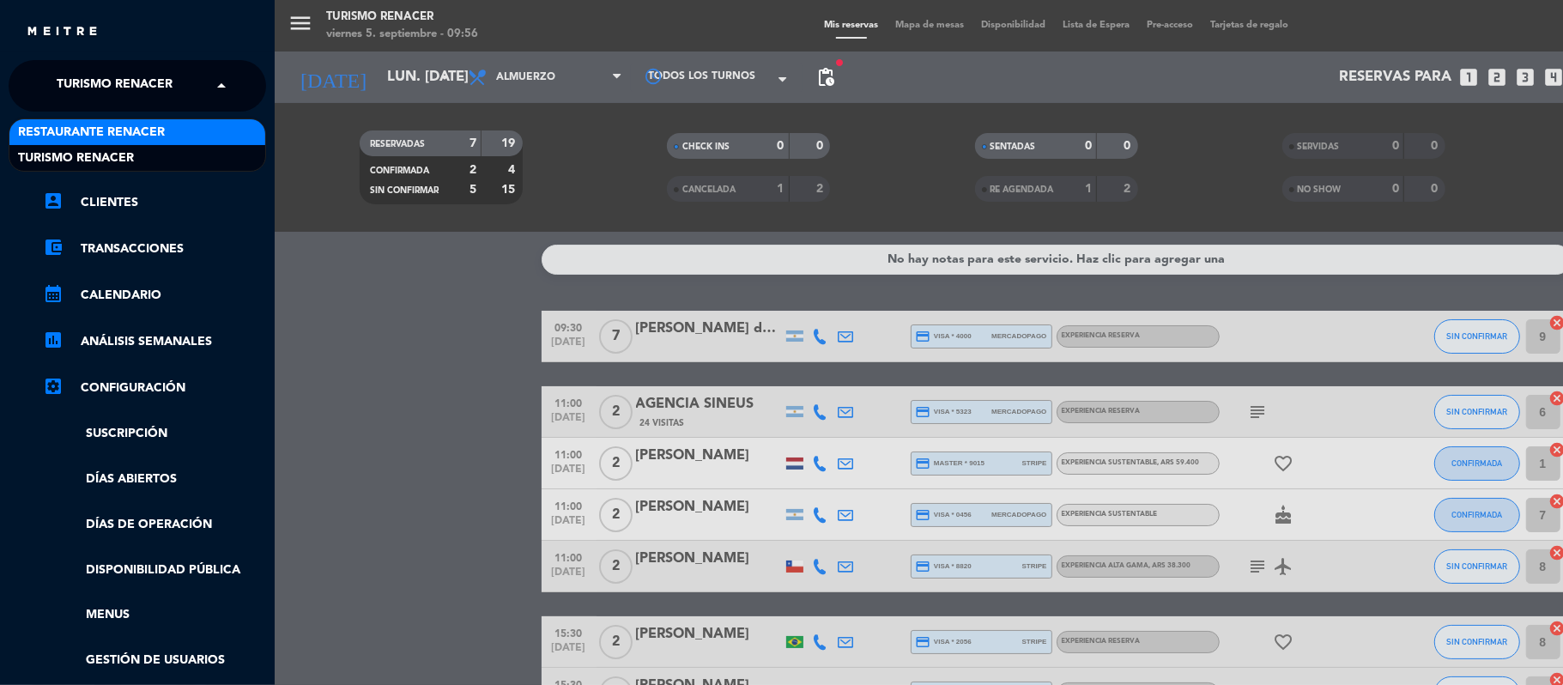
click at [151, 130] on span "Restaurante Renacer" at bounding box center [91, 133] width 147 height 20
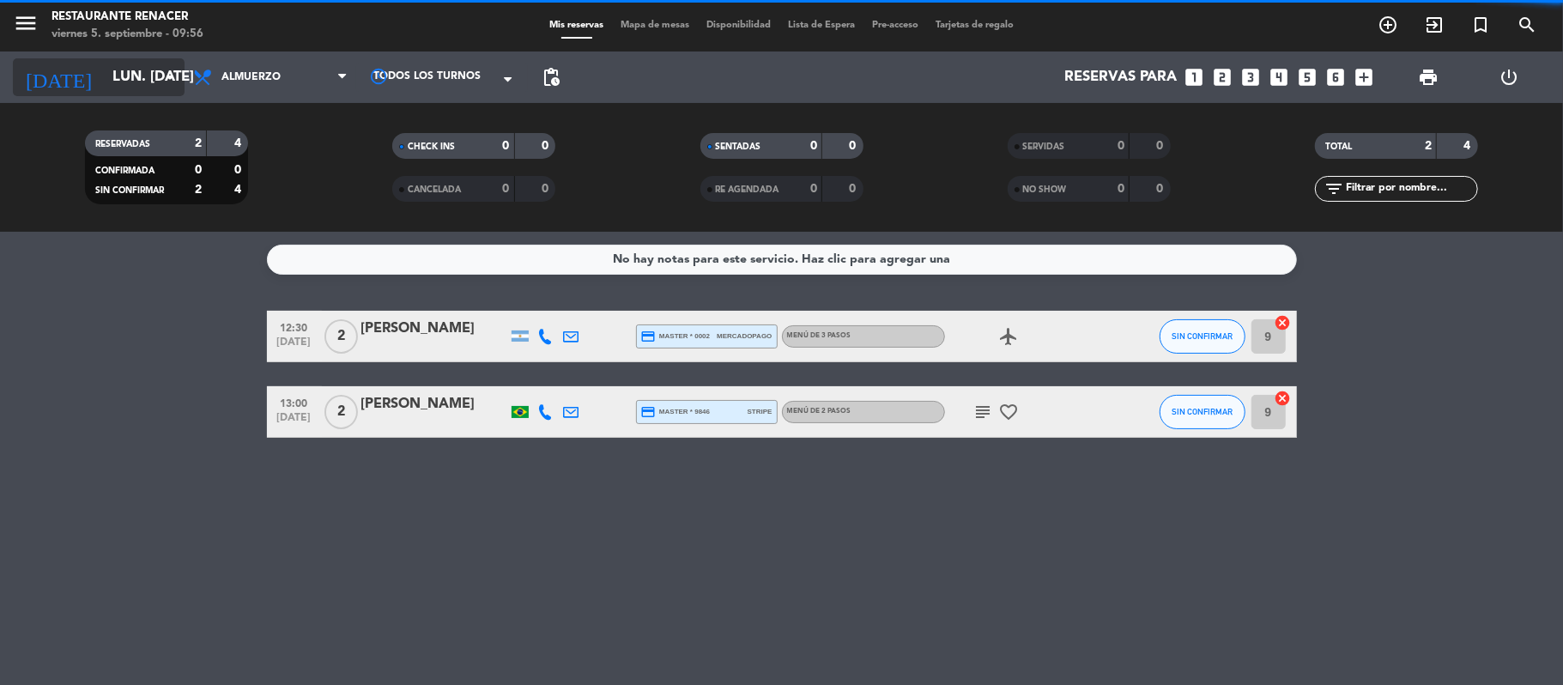
click at [122, 73] on input "lun. [DATE]" at bounding box center [196, 77] width 185 height 33
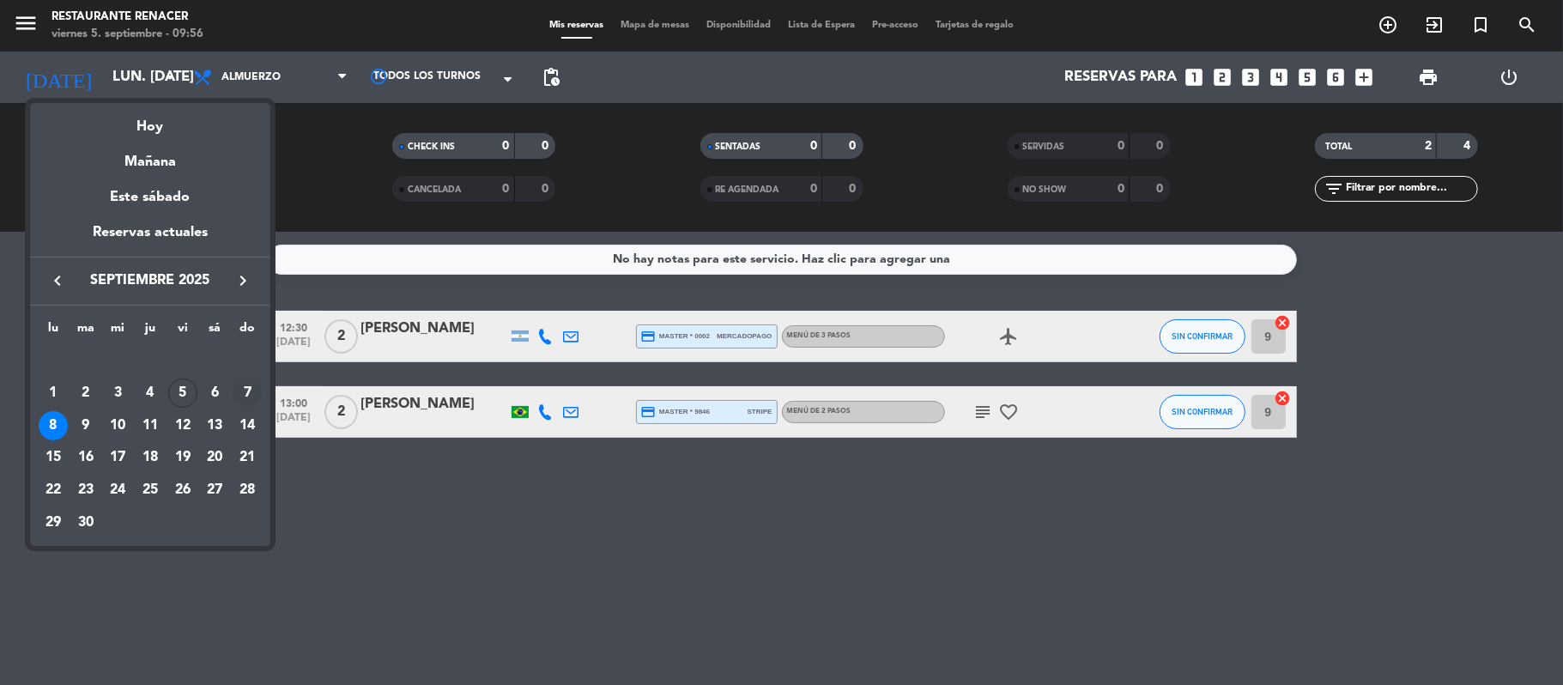
click at [245, 392] on div "7" at bounding box center [247, 393] width 29 height 29
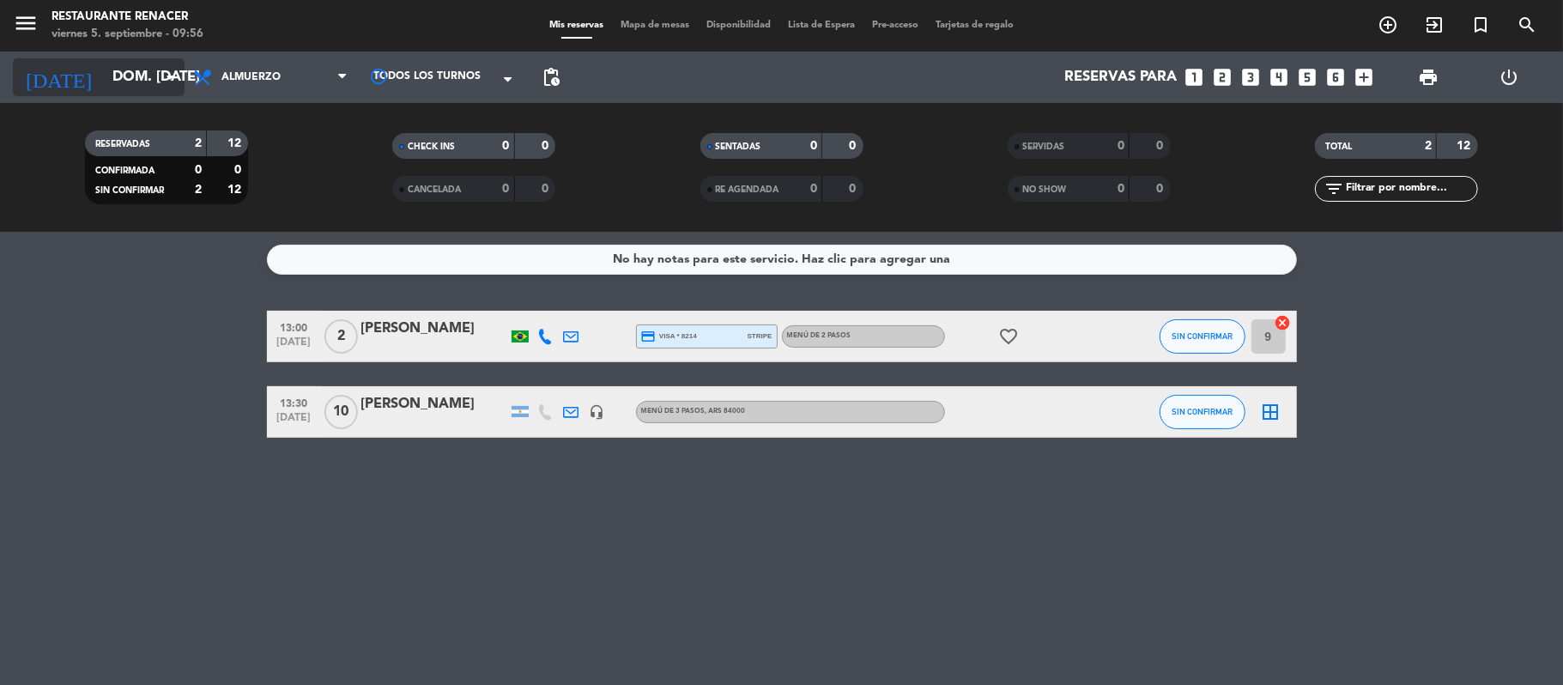
click at [151, 79] on input "dom. [DATE]" at bounding box center [196, 77] width 185 height 33
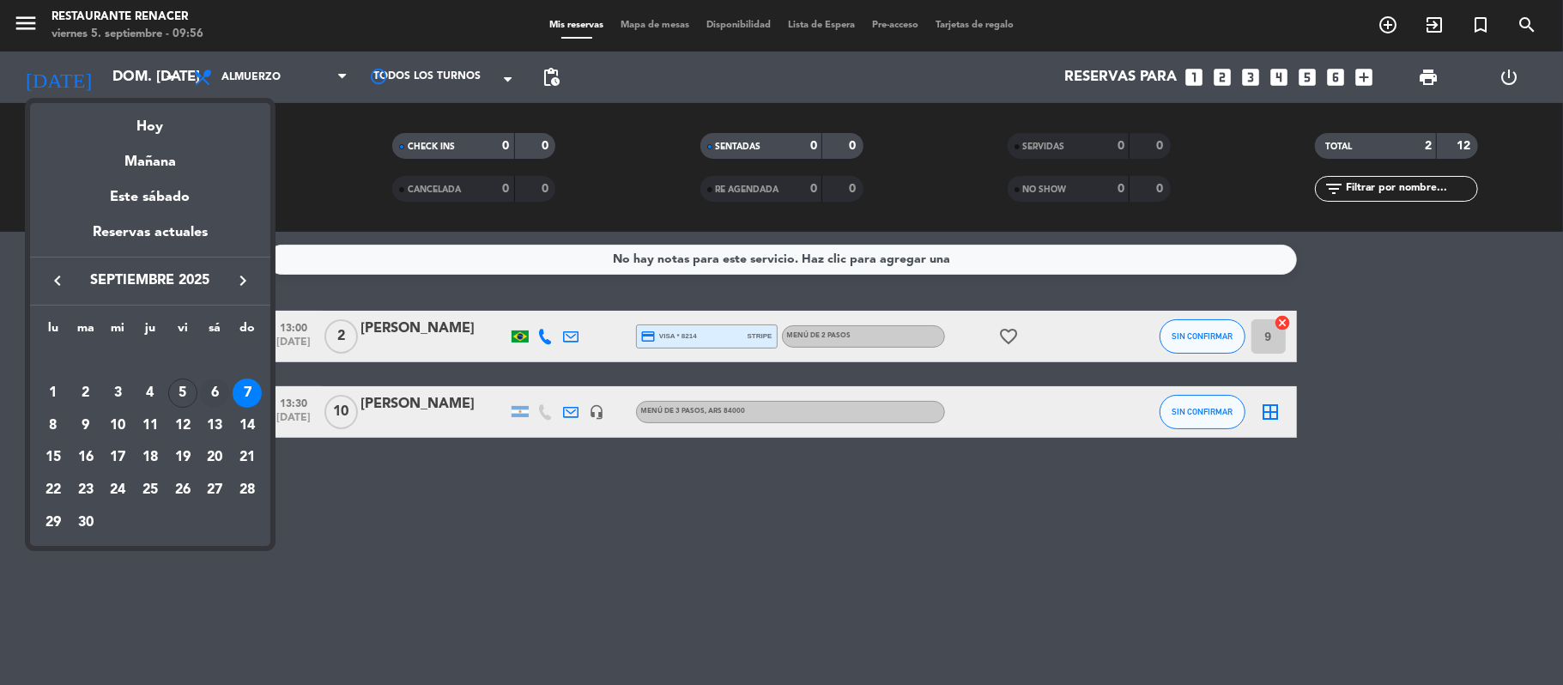
click at [215, 390] on div "6" at bounding box center [214, 393] width 29 height 29
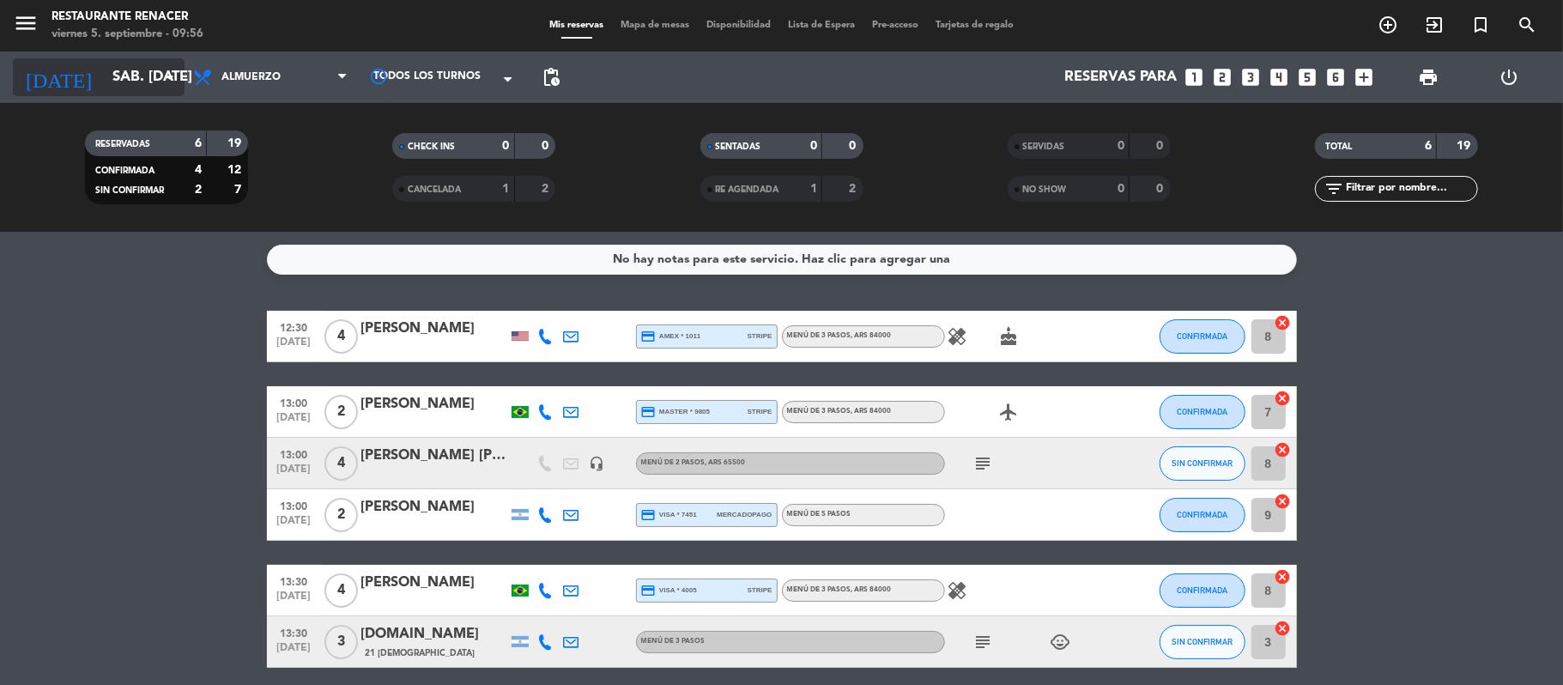
click at [135, 74] on input "sáb. [DATE]" at bounding box center [196, 77] width 185 height 33
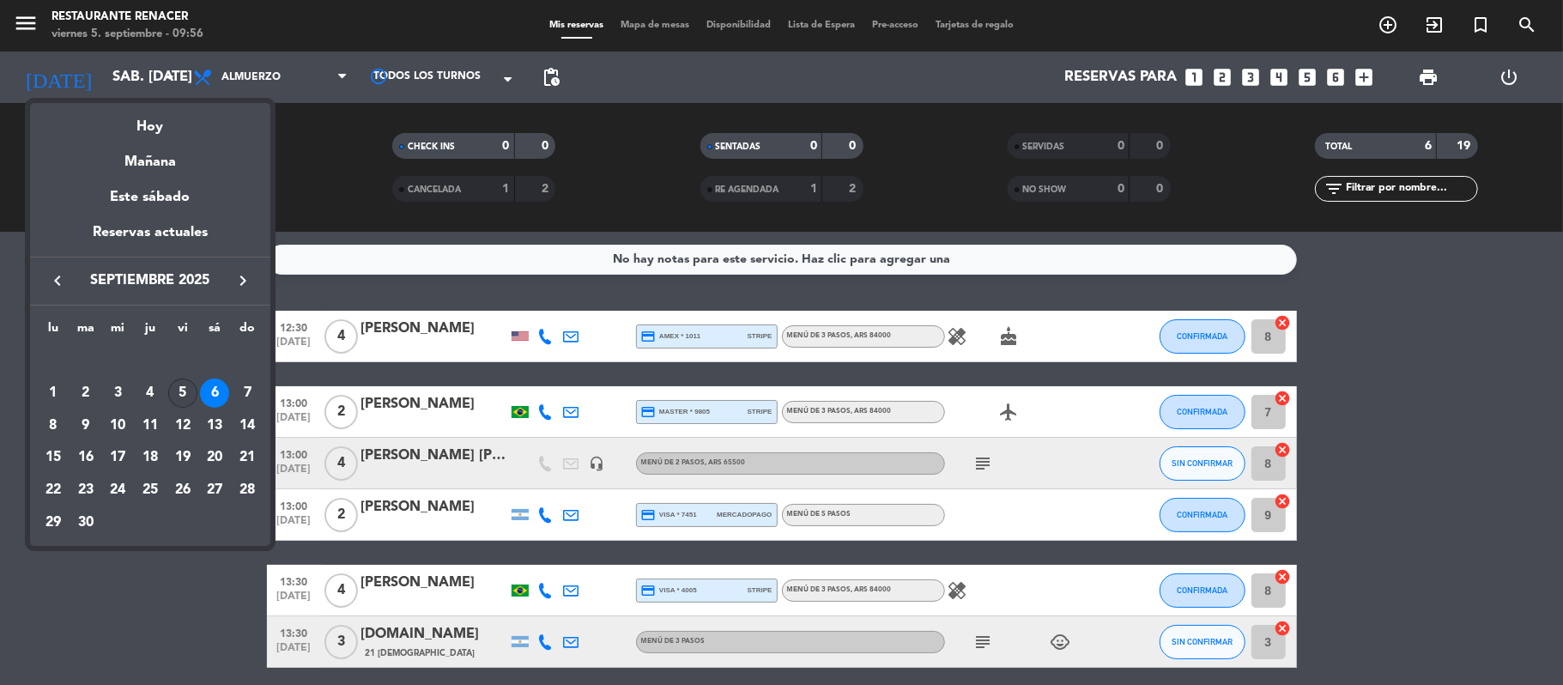
click at [177, 398] on div "5" at bounding box center [182, 393] width 29 height 29
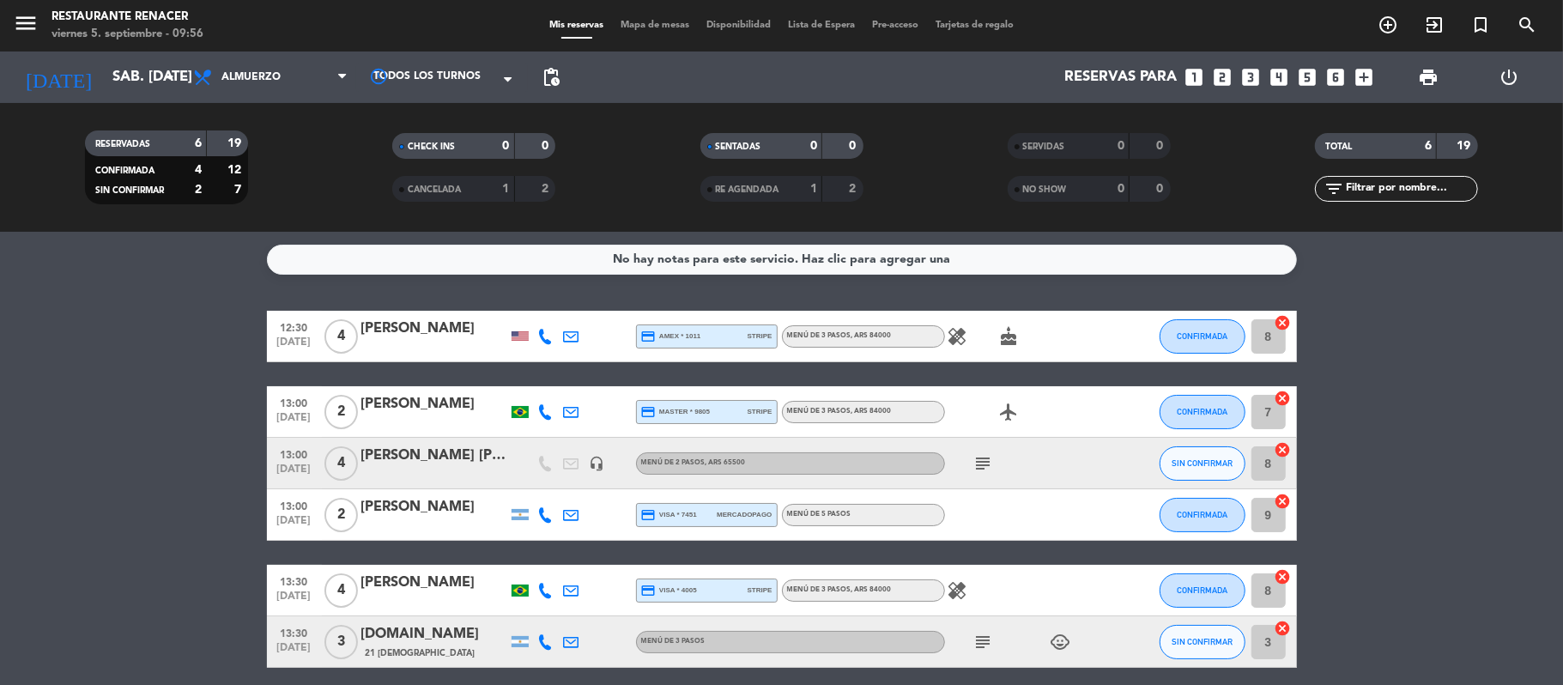
type input "vie. [DATE]"
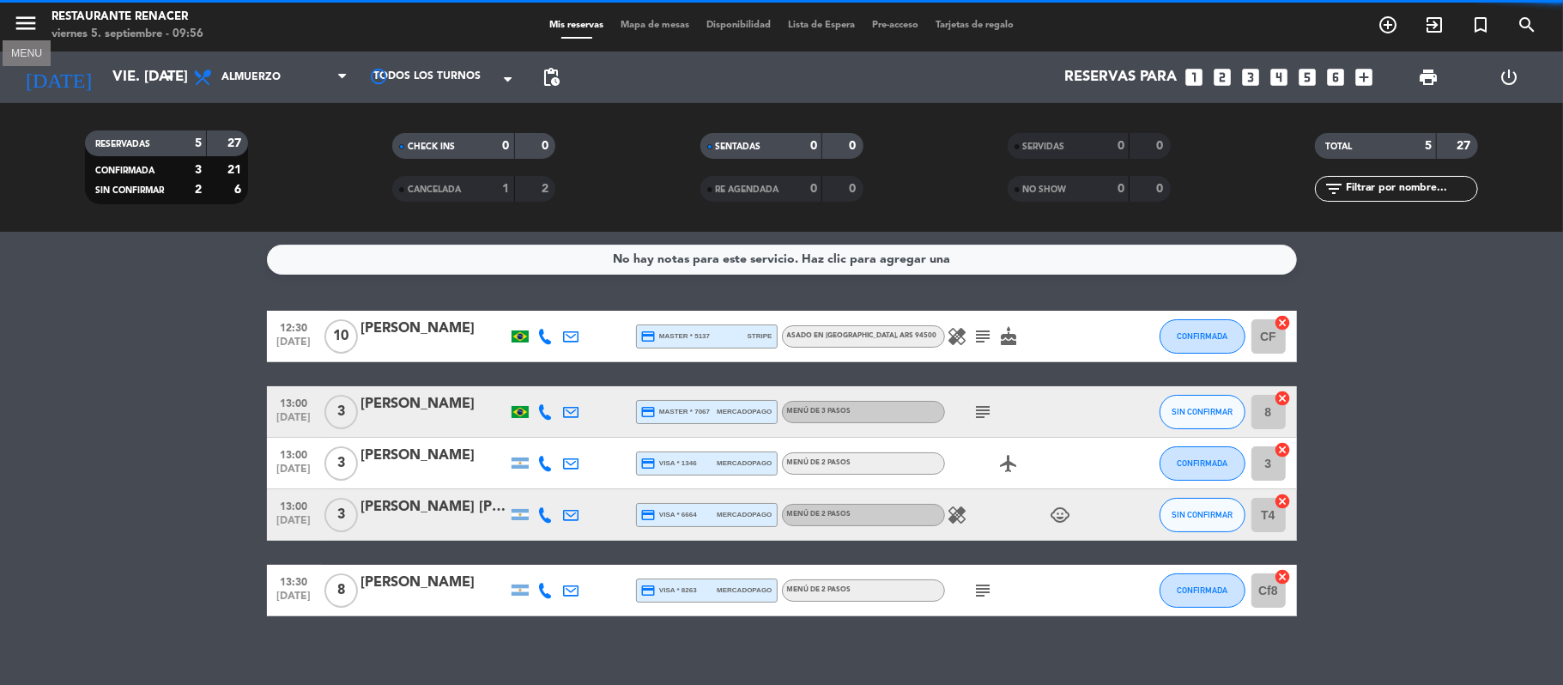
click at [27, 24] on icon "menu" at bounding box center [26, 23] width 26 height 26
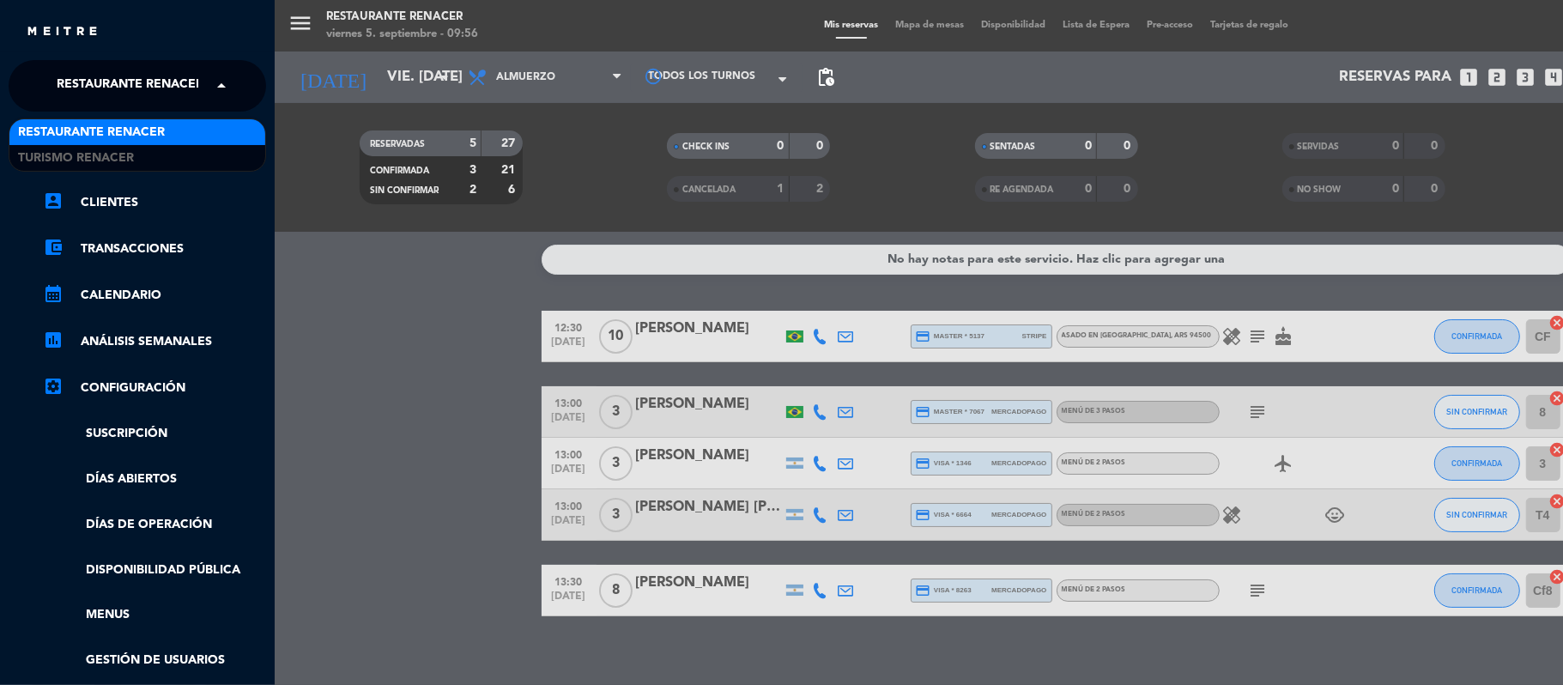
click at [162, 96] on span "Restaurante Renacer" at bounding box center [130, 86] width 147 height 36
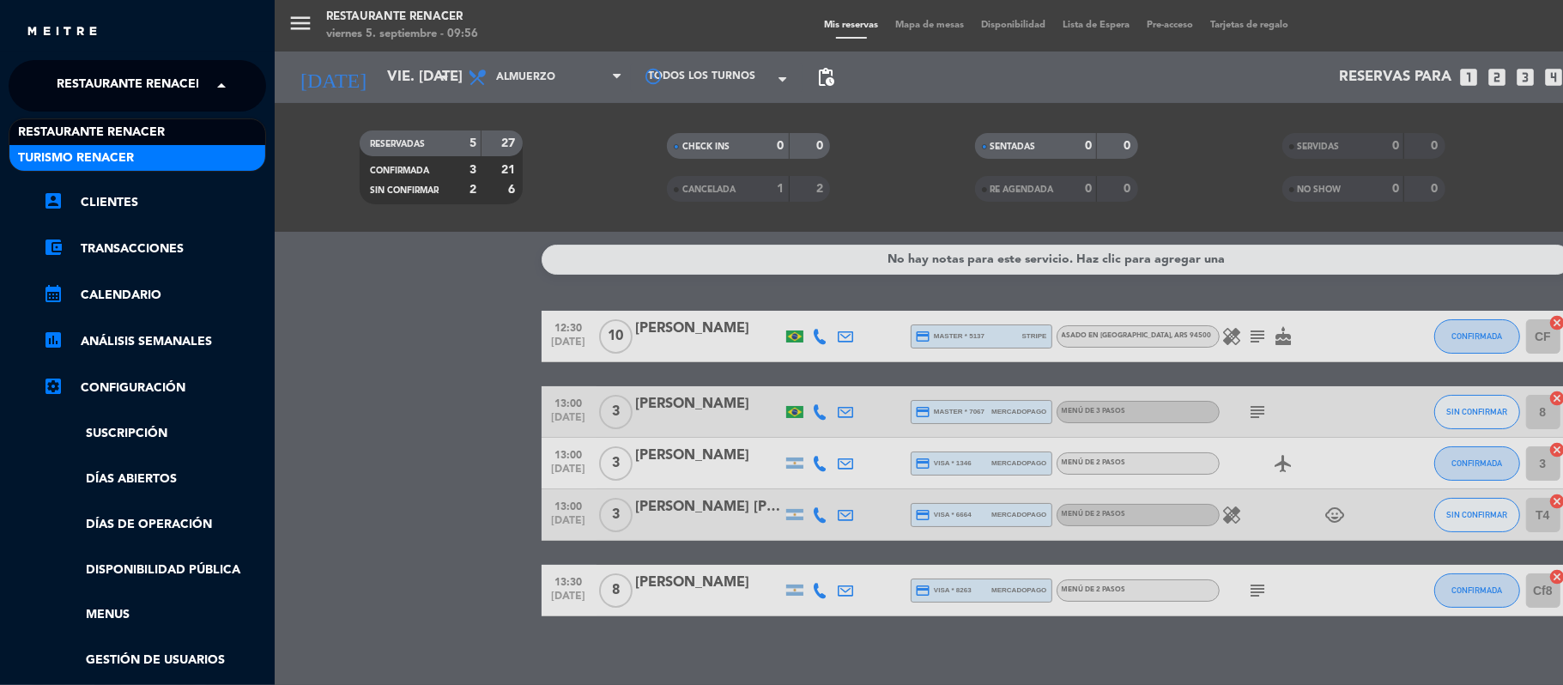
click at [151, 149] on div "Turismo Renacer" at bounding box center [137, 158] width 256 height 26
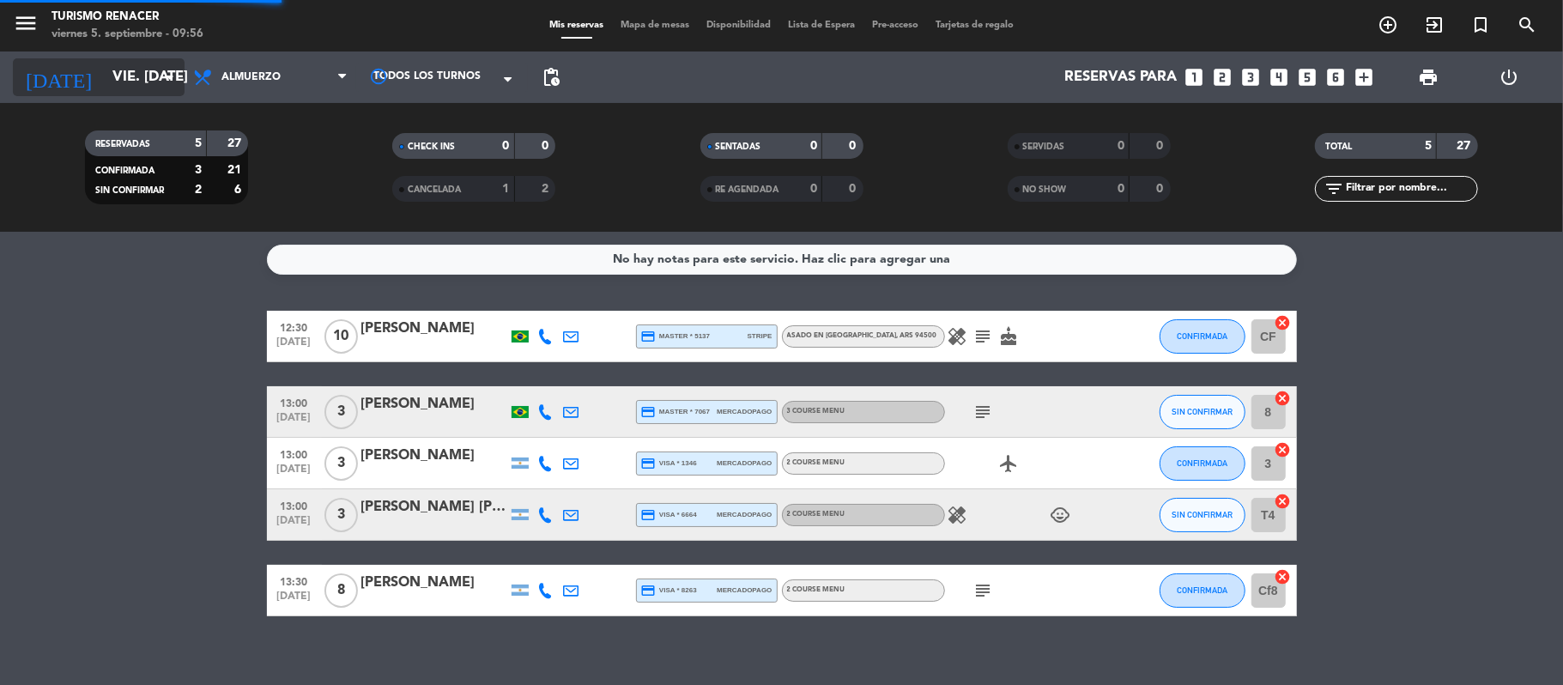
click at [105, 73] on input "vie. [DATE]" at bounding box center [196, 77] width 185 height 33
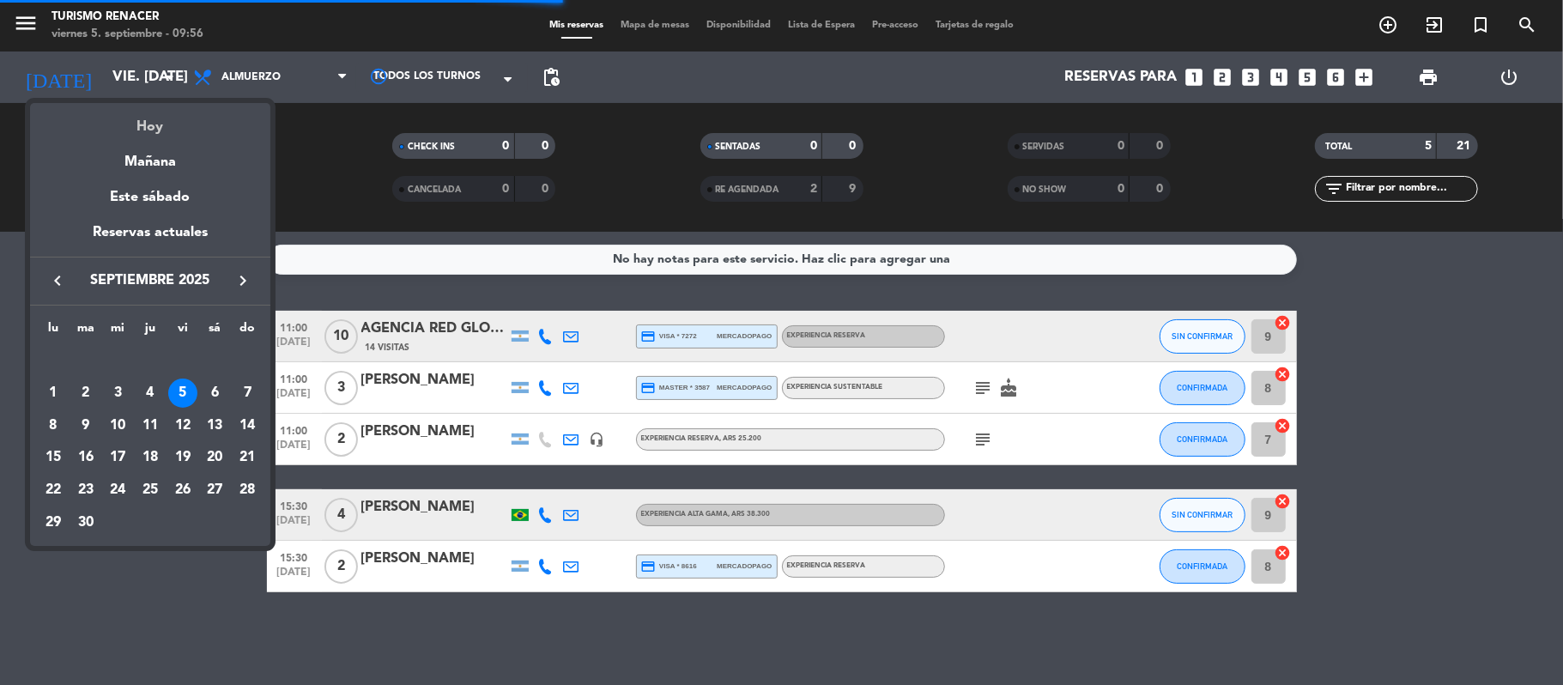
click at [145, 124] on div "Hoy" at bounding box center [150, 120] width 240 height 35
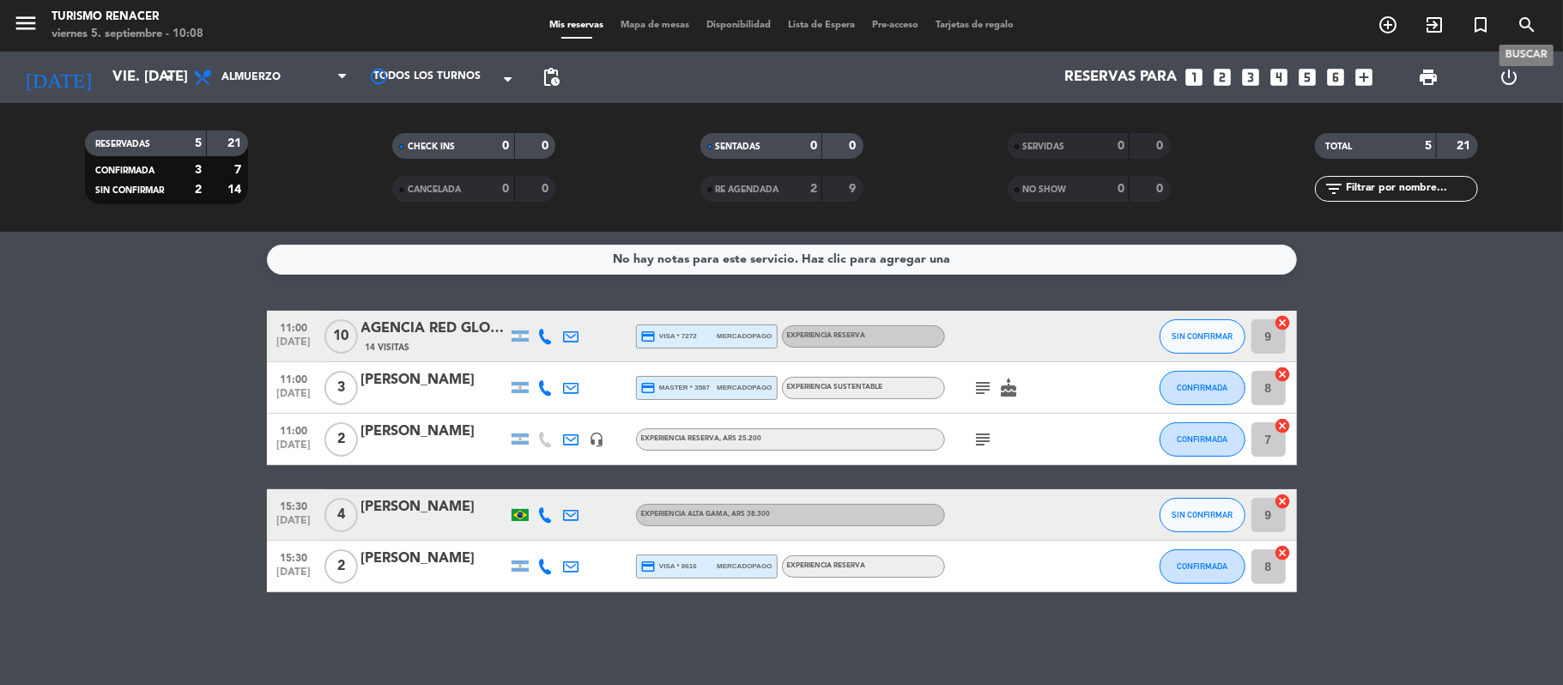
click at [1511, 22] on span "search" at bounding box center [1527, 24] width 46 height 29
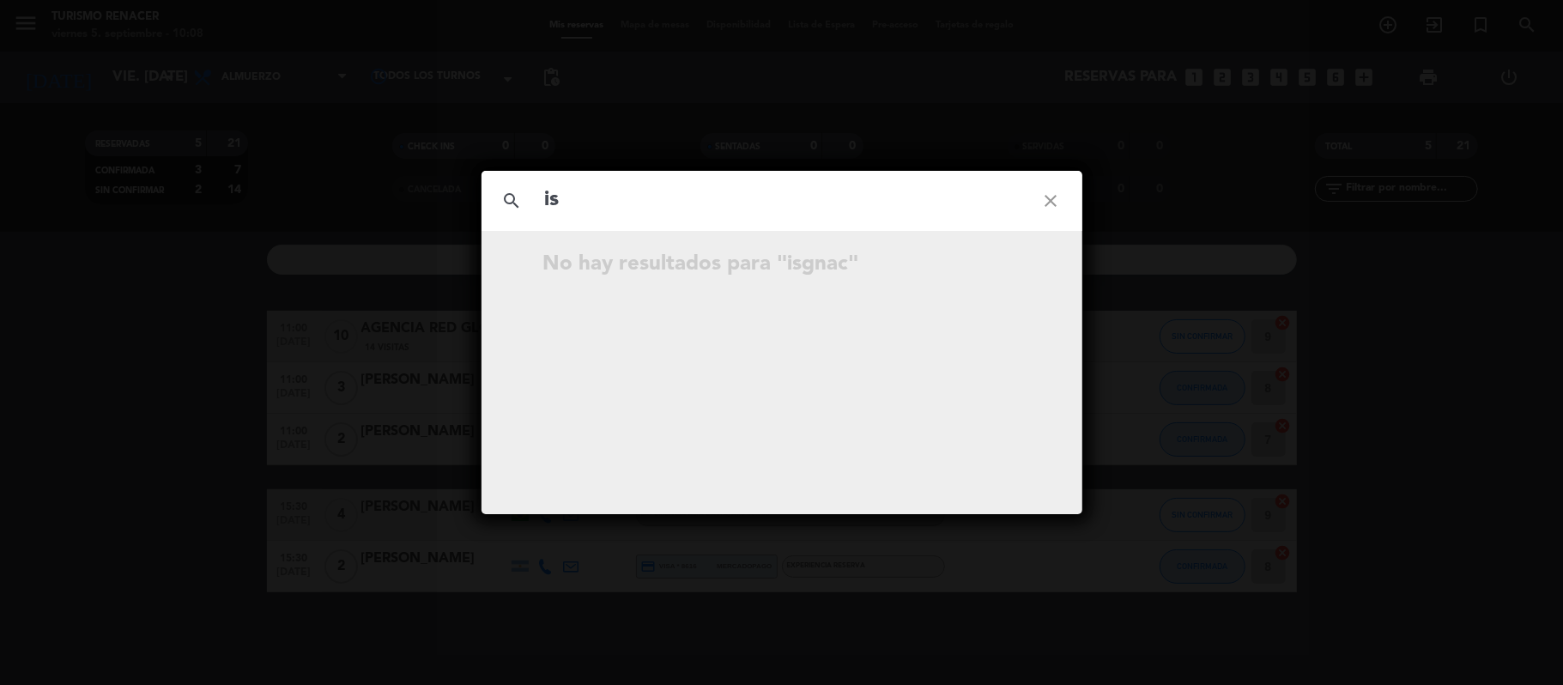
type input "i"
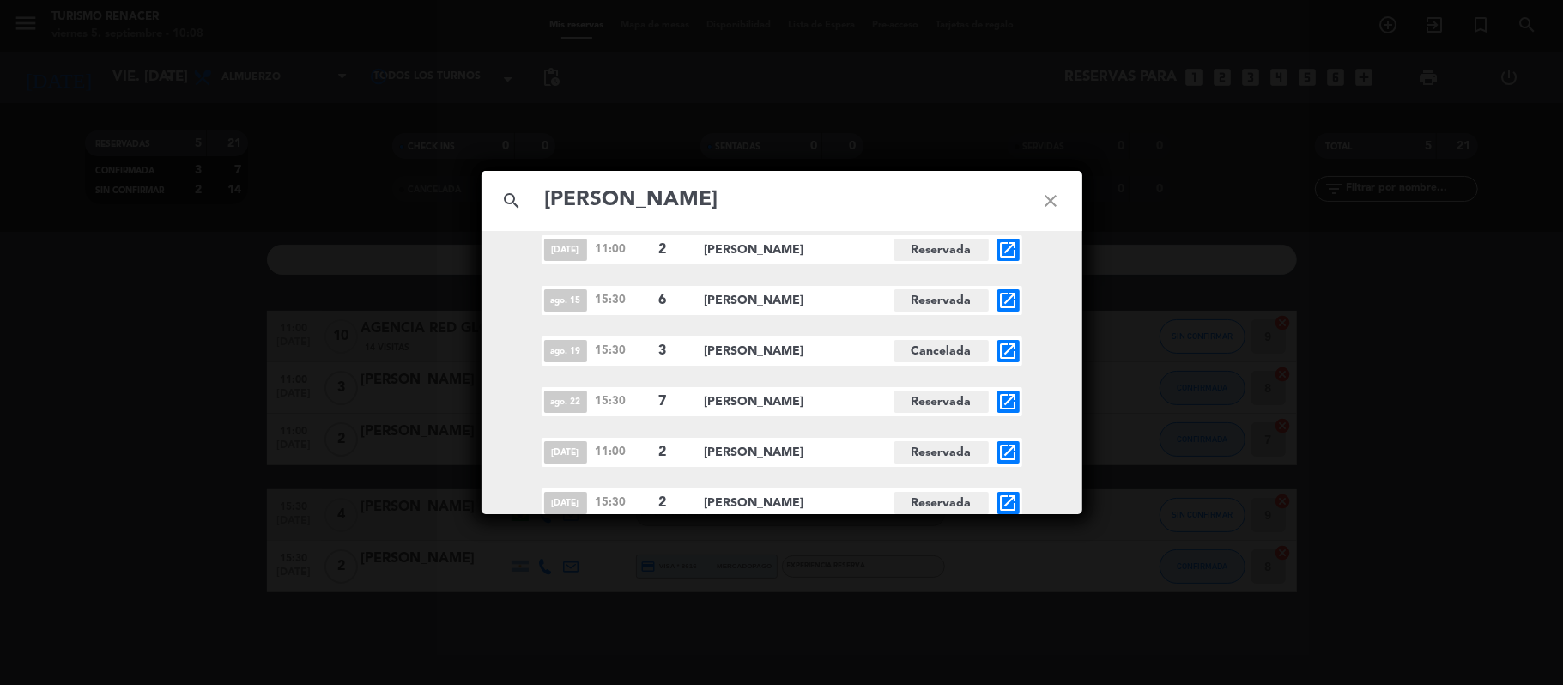
scroll to position [14300, 0]
type input "[PERSON_NAME]"
click at [1056, 208] on icon "close" at bounding box center [1052, 201] width 62 height 62
click at [1049, 201] on icon "close" at bounding box center [1052, 201] width 62 height 62
